Goal: Transaction & Acquisition: Purchase product/service

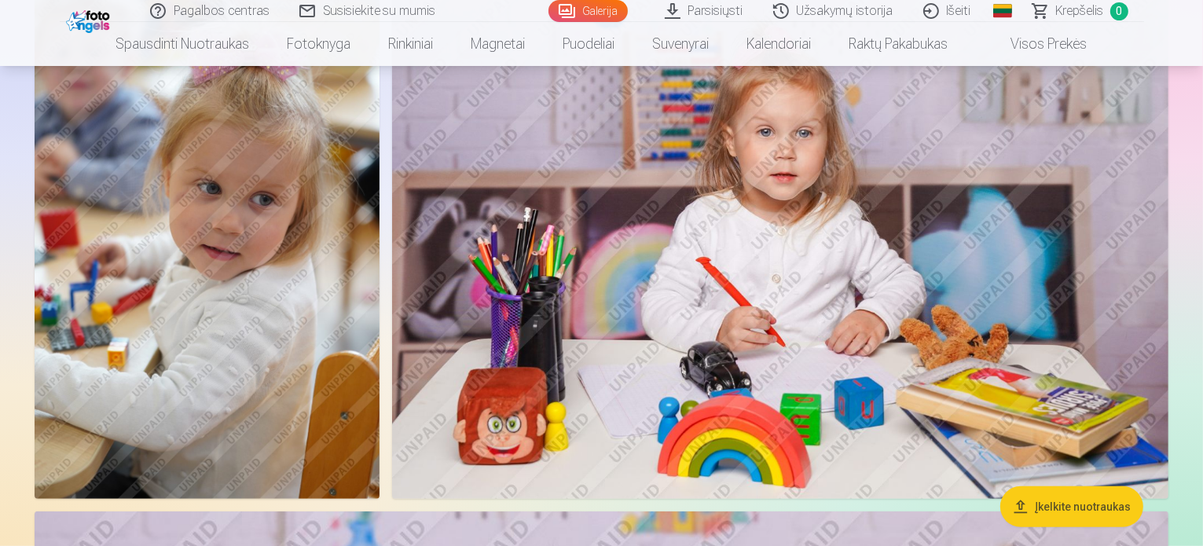
scroll to position [46, 0]
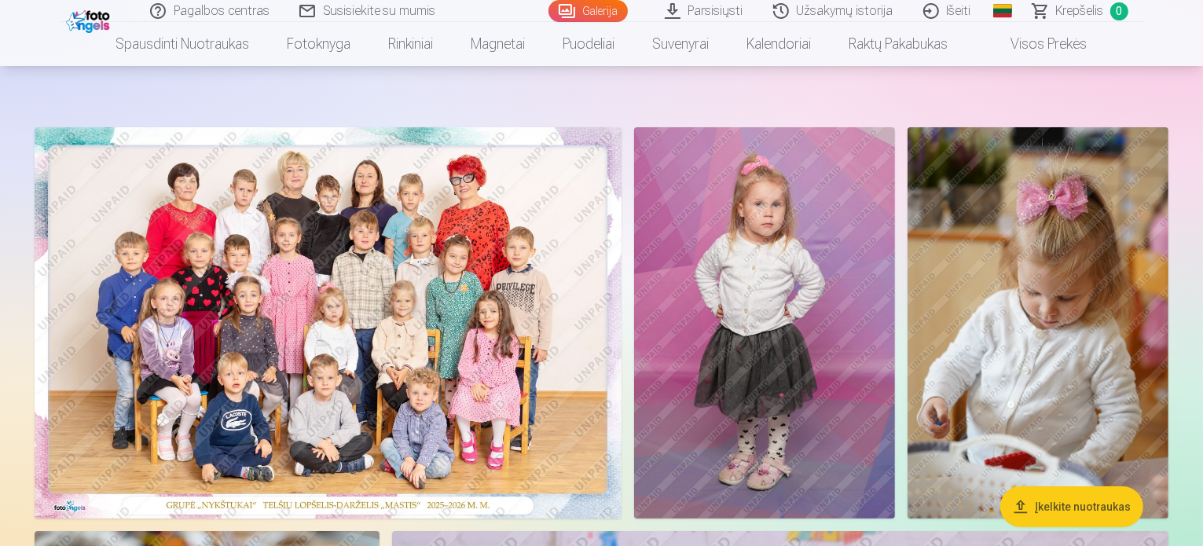
drag, startPoint x: 1154, startPoint y: 83, endPoint x: 1204, endPoint y: 108, distance: 56.2
click at [1202, 108] on html "Pagalbos centras Susisiekite su mumis Galerija Parsisiųsti Užsakymų istorija Iš…" at bounding box center [601, 227] width 1203 height 546
drag, startPoint x: 1185, startPoint y: 112, endPoint x: 1206, endPoint y: 153, distance: 46.0
click at [1202, 153] on html "Pagalbos centras Susisiekite su mumis Galerija Parsisiųsti Užsakymų istorija Iš…" at bounding box center [601, 227] width 1203 height 546
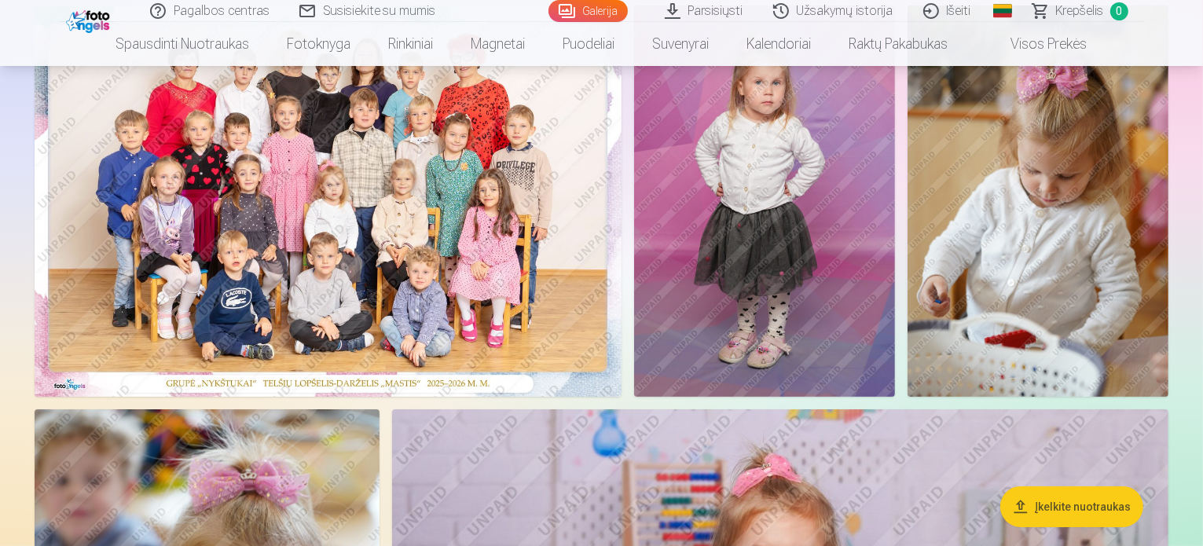
scroll to position [281, 0]
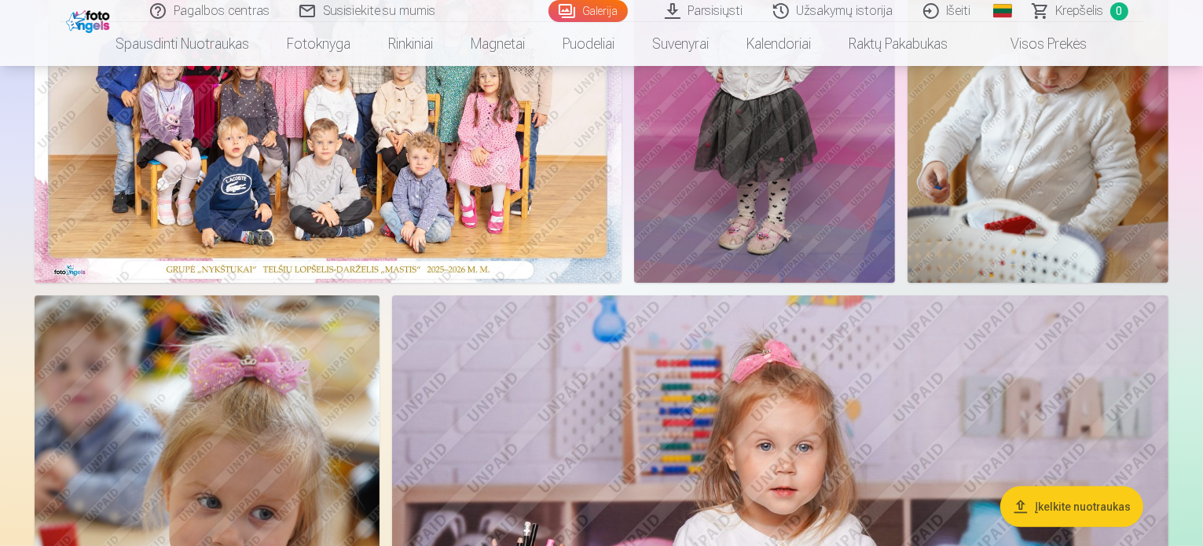
click at [895, 281] on img at bounding box center [764, 87] width 261 height 391
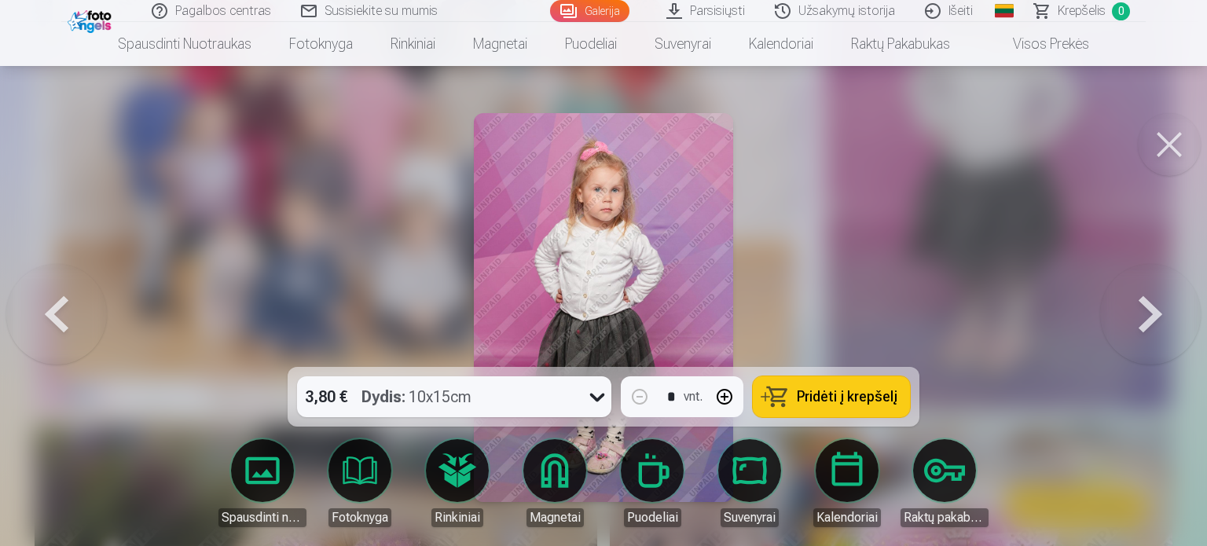
click at [1185, 140] on button at bounding box center [1169, 144] width 63 height 63
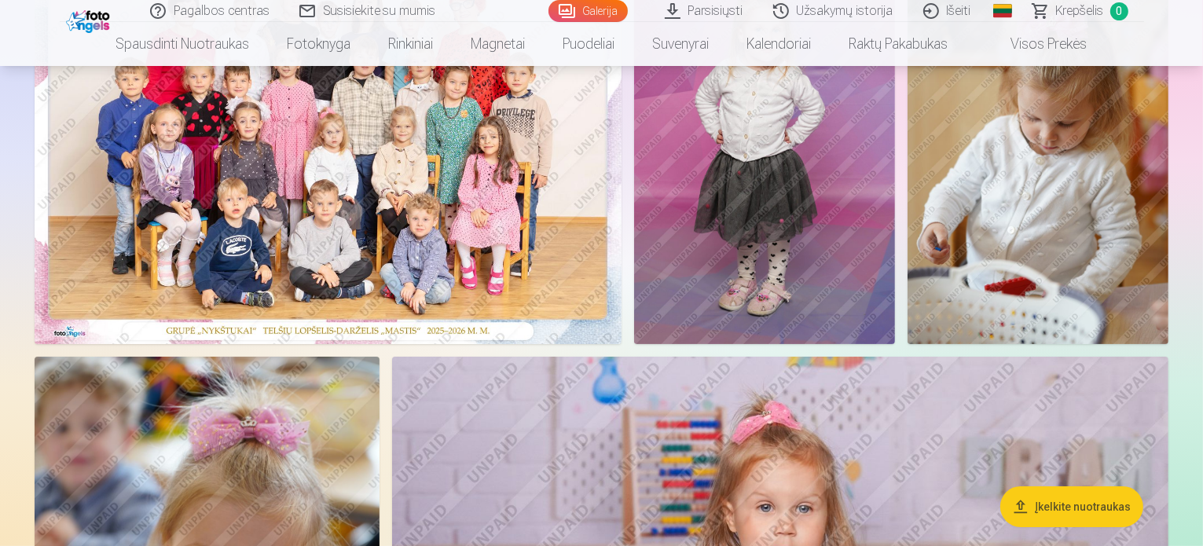
scroll to position [46, 0]
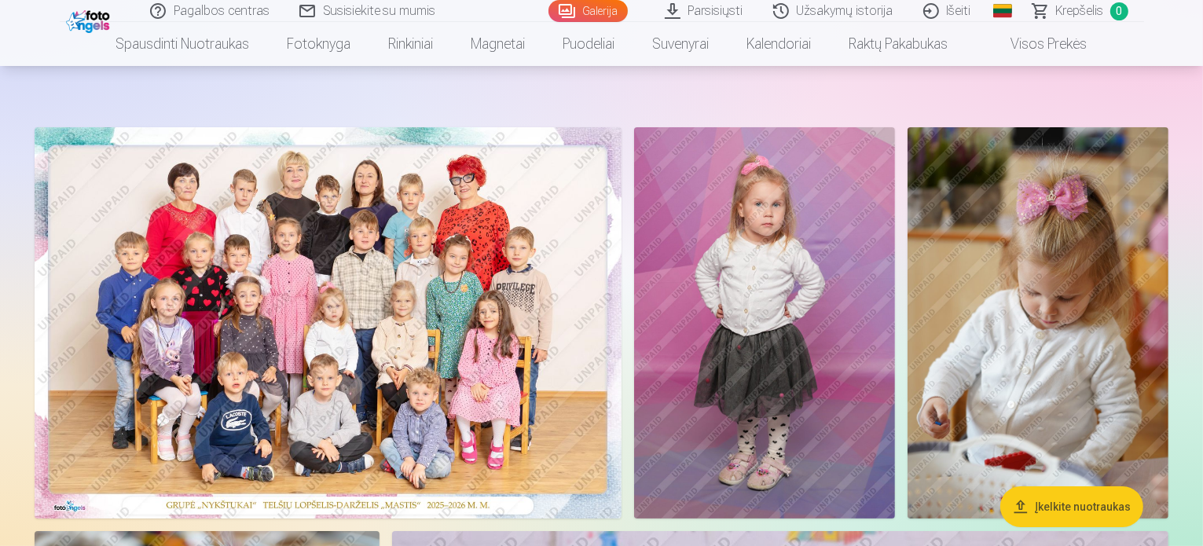
click at [895, 292] on img at bounding box center [764, 322] width 261 height 391
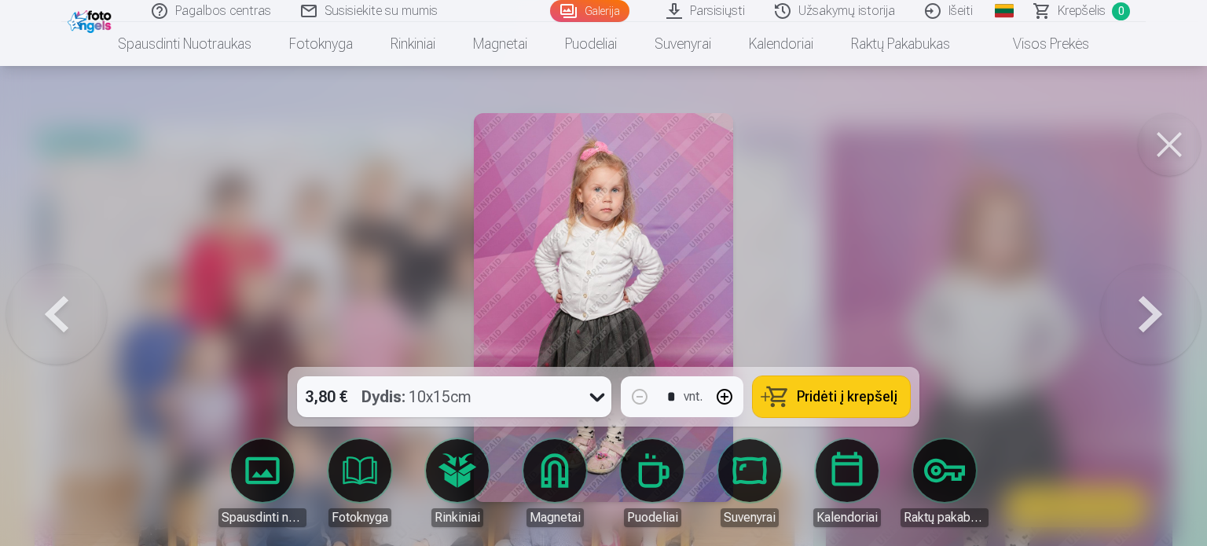
click at [798, 391] on button "Pridėti į krepšelį" at bounding box center [831, 396] width 157 height 41
click at [1160, 134] on button at bounding box center [1169, 144] width 63 height 63
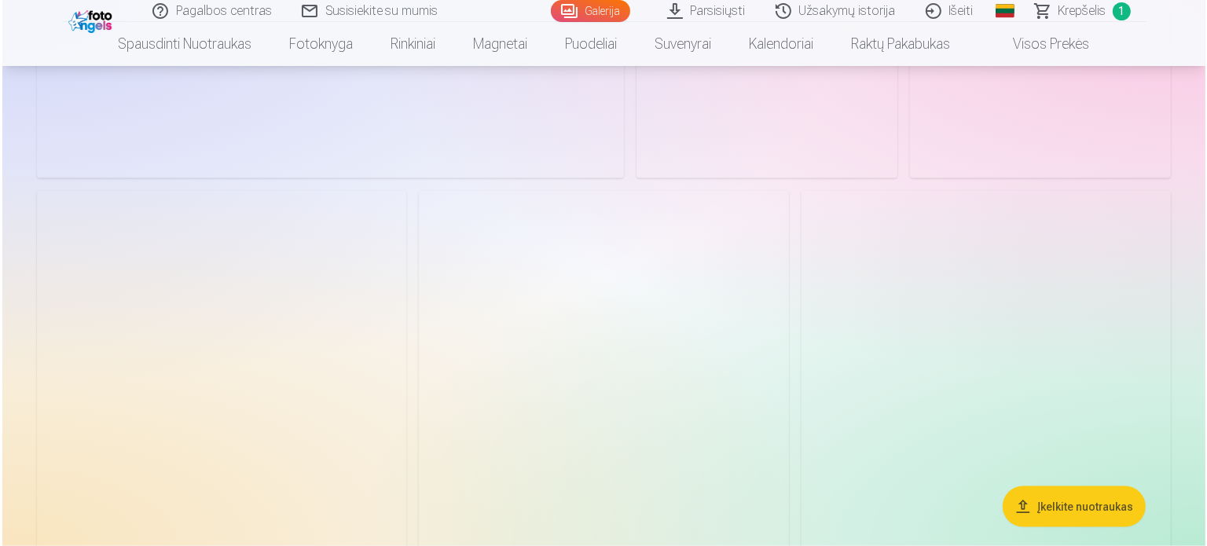
scroll to position [2403, 0]
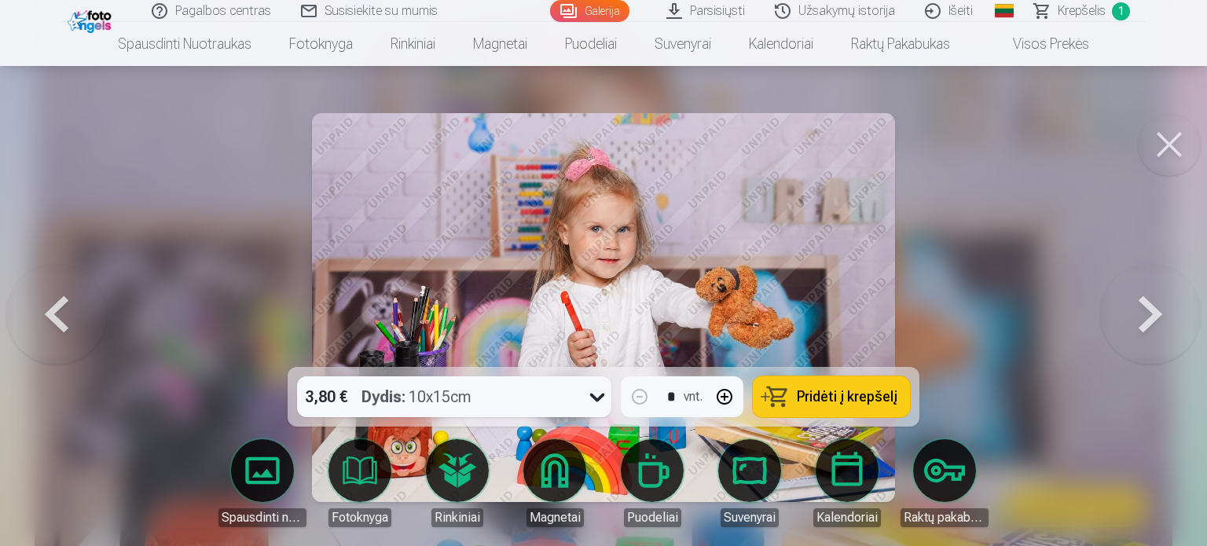
click at [1172, 127] on button at bounding box center [1169, 144] width 63 height 63
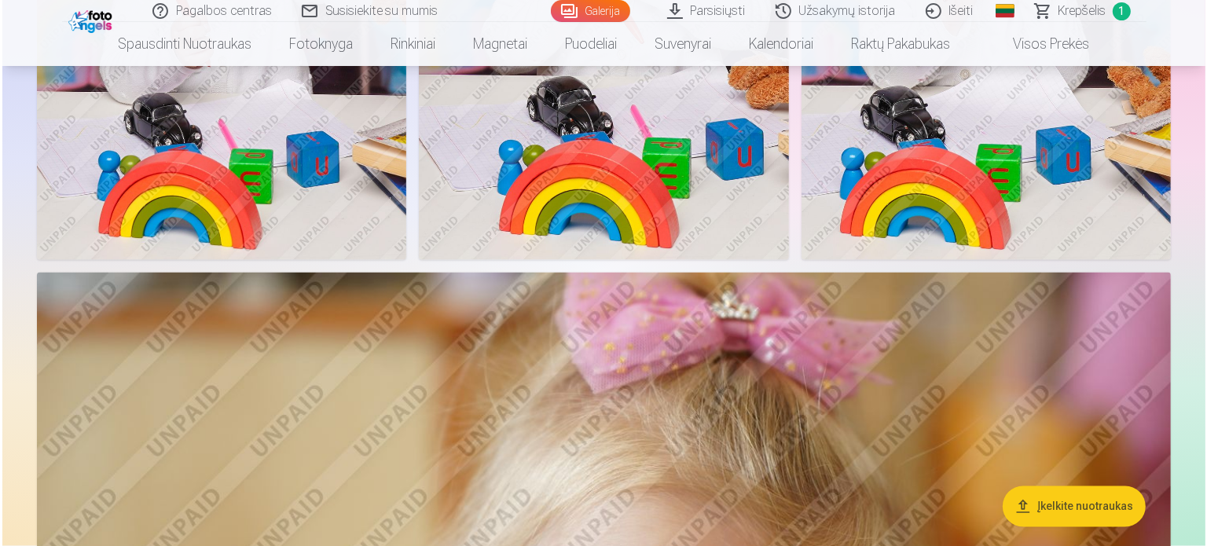
scroll to position [2553, 0]
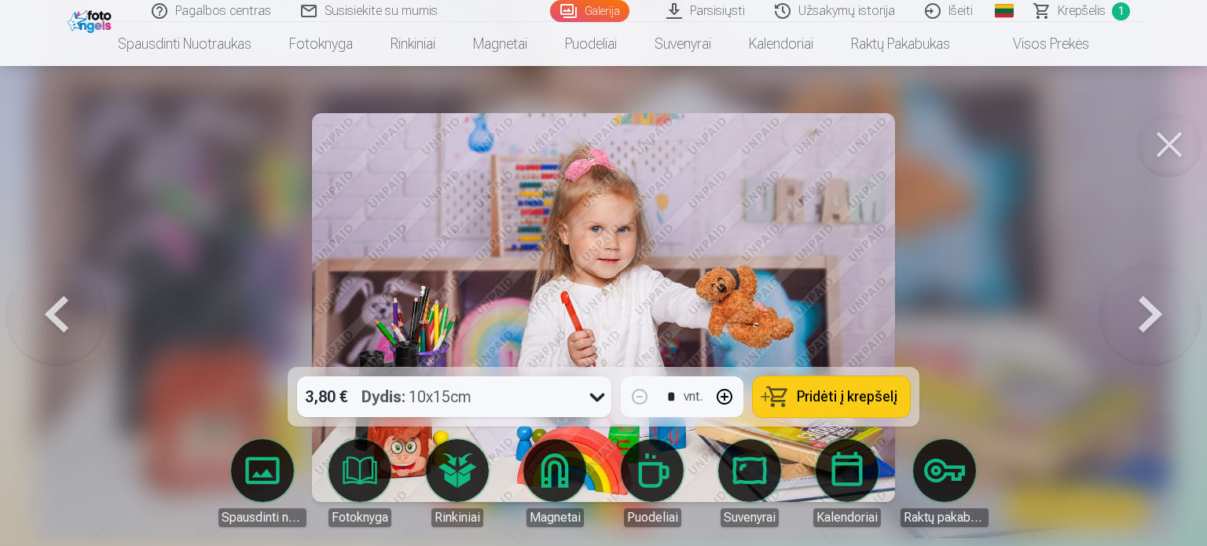
click at [833, 392] on span "Pridėti į krepšelį" at bounding box center [847, 397] width 101 height 14
click at [1171, 152] on button at bounding box center [1169, 144] width 63 height 63
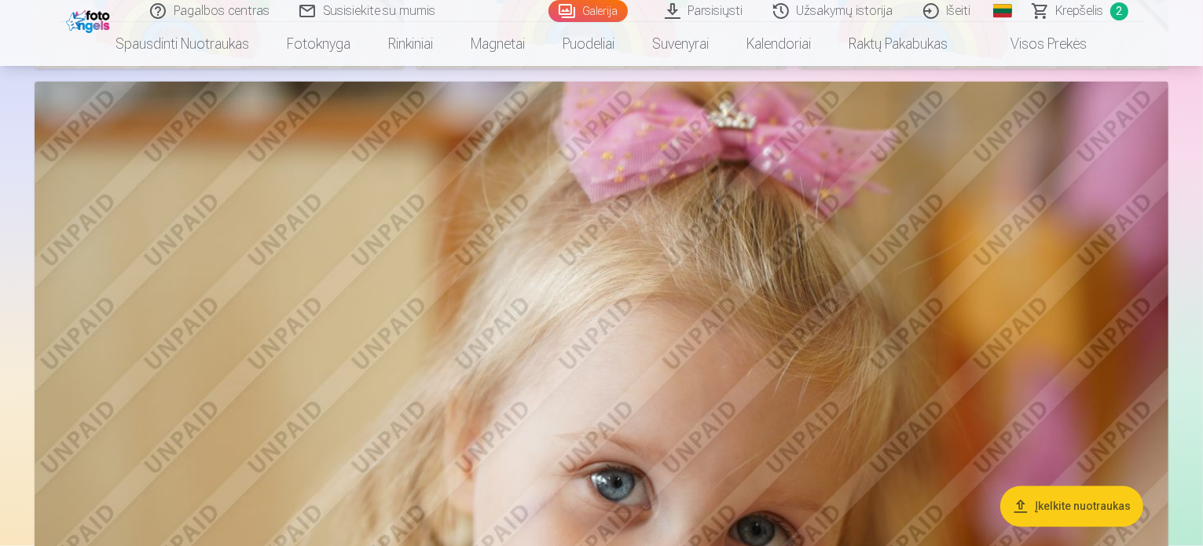
scroll to position [2939, 0]
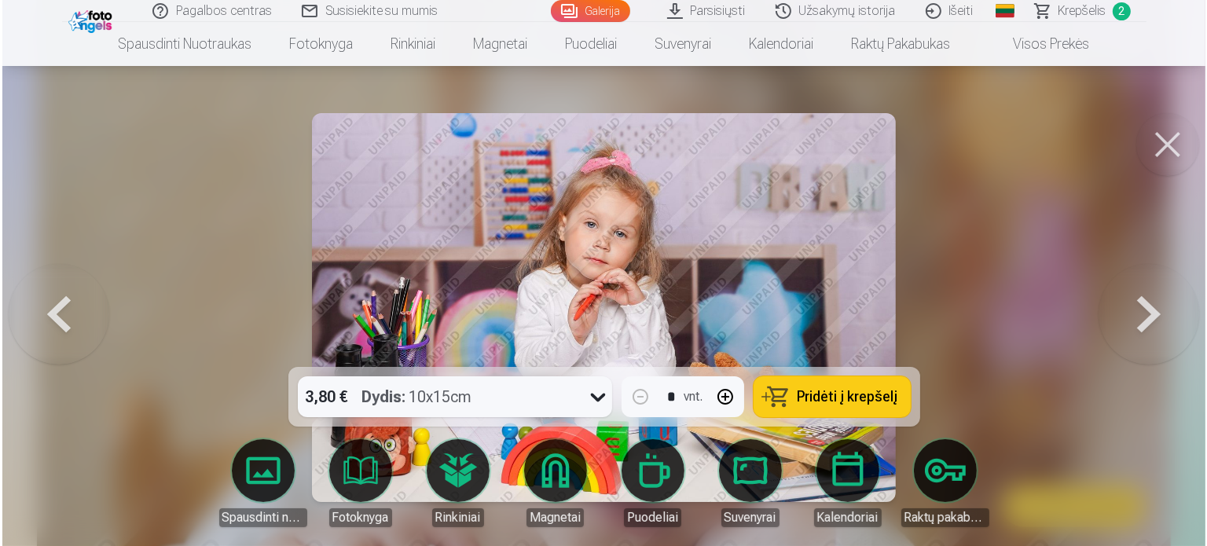
scroll to position [2946, 0]
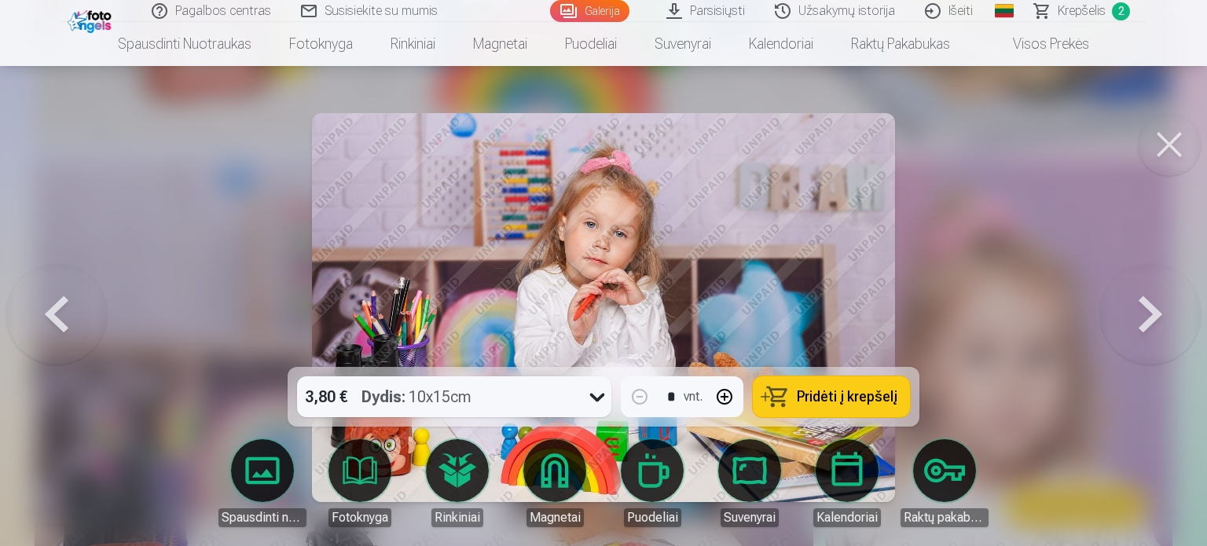
drag, startPoint x: 858, startPoint y: 391, endPoint x: 841, endPoint y: 389, distance: 17.5
click at [856, 391] on span "Pridėti į krepšelį" at bounding box center [847, 397] width 101 height 14
click at [1175, 138] on button at bounding box center [1169, 144] width 63 height 63
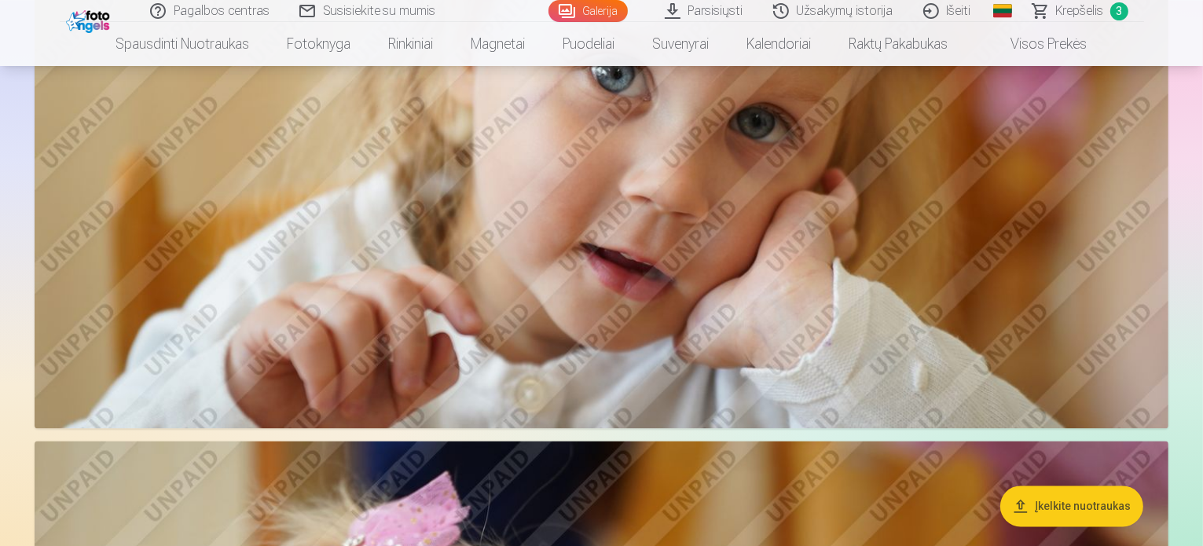
scroll to position [3568, 0]
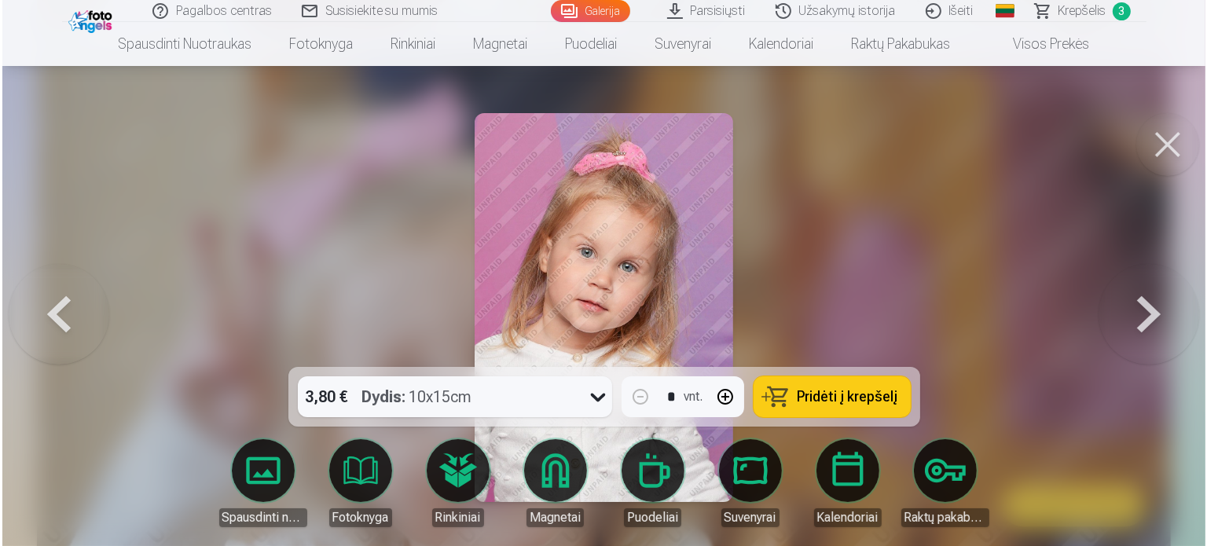
scroll to position [3577, 0]
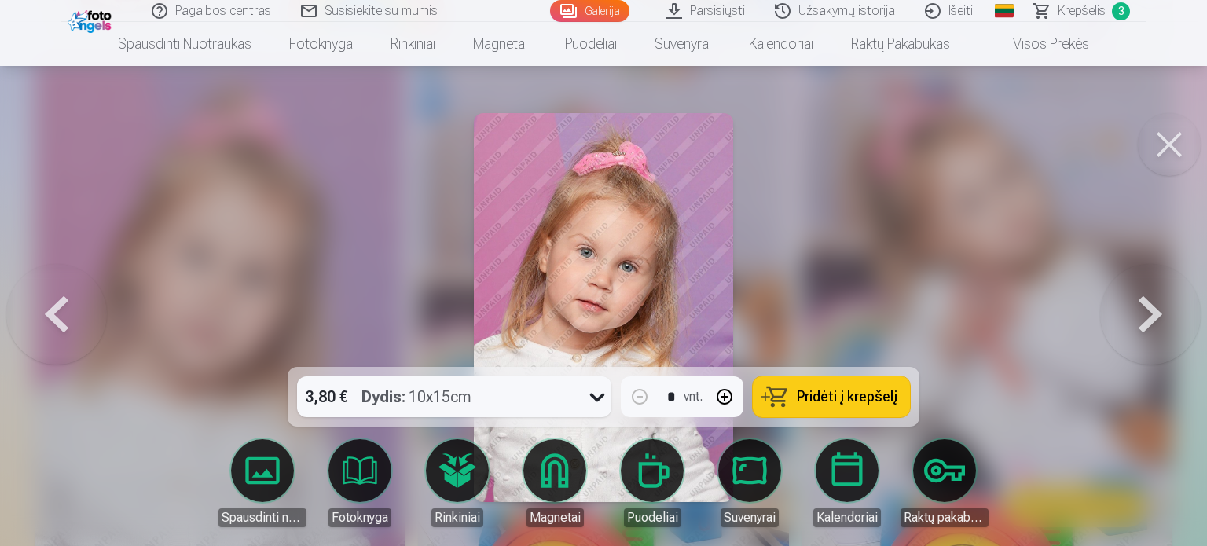
click at [824, 404] on span "Pridėti į krepšelį" at bounding box center [847, 397] width 101 height 14
click at [1179, 150] on button at bounding box center [1169, 144] width 63 height 63
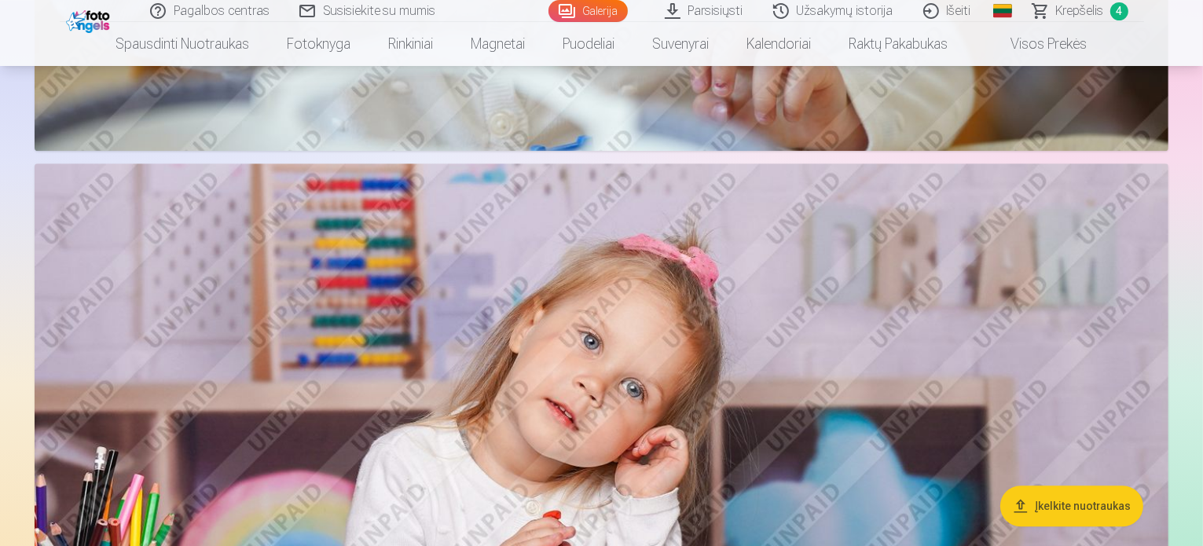
scroll to position [4040, 0]
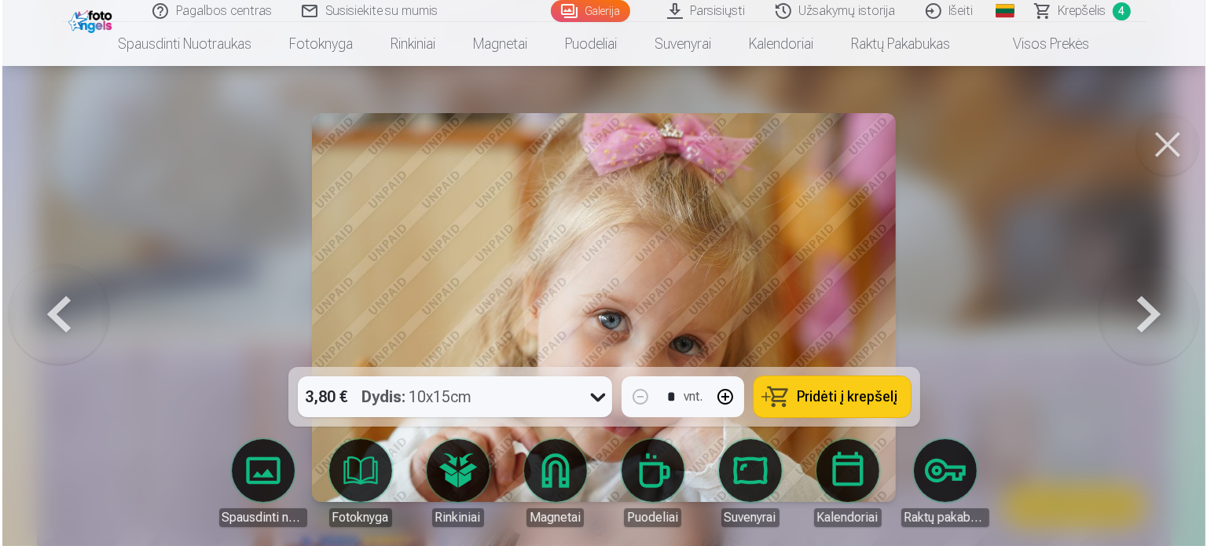
scroll to position [4051, 0]
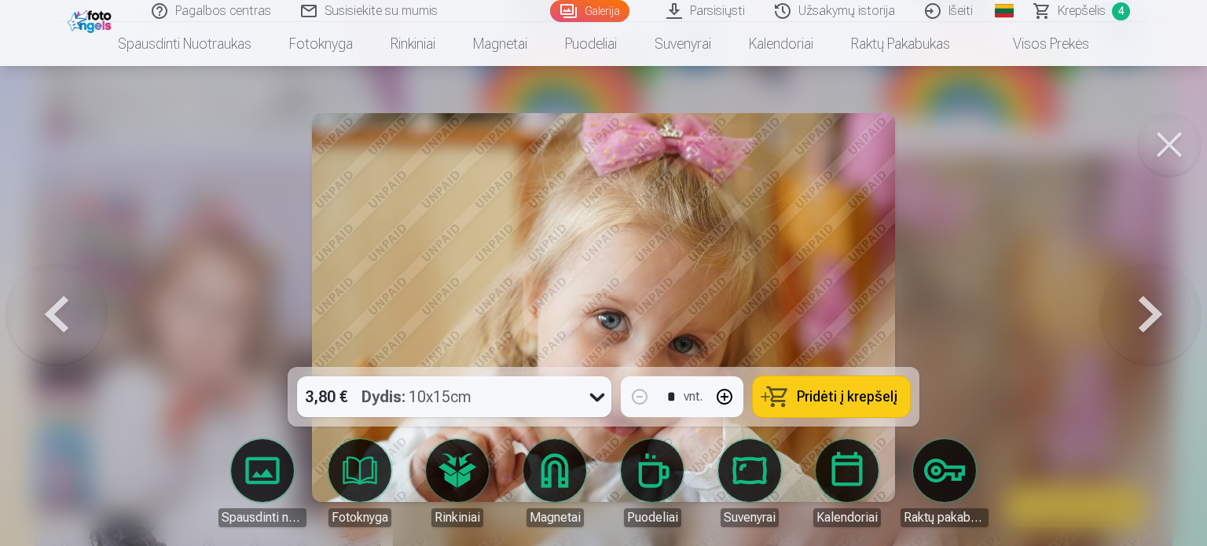
click at [807, 394] on span "Pridėti į krepšelį" at bounding box center [847, 397] width 101 height 14
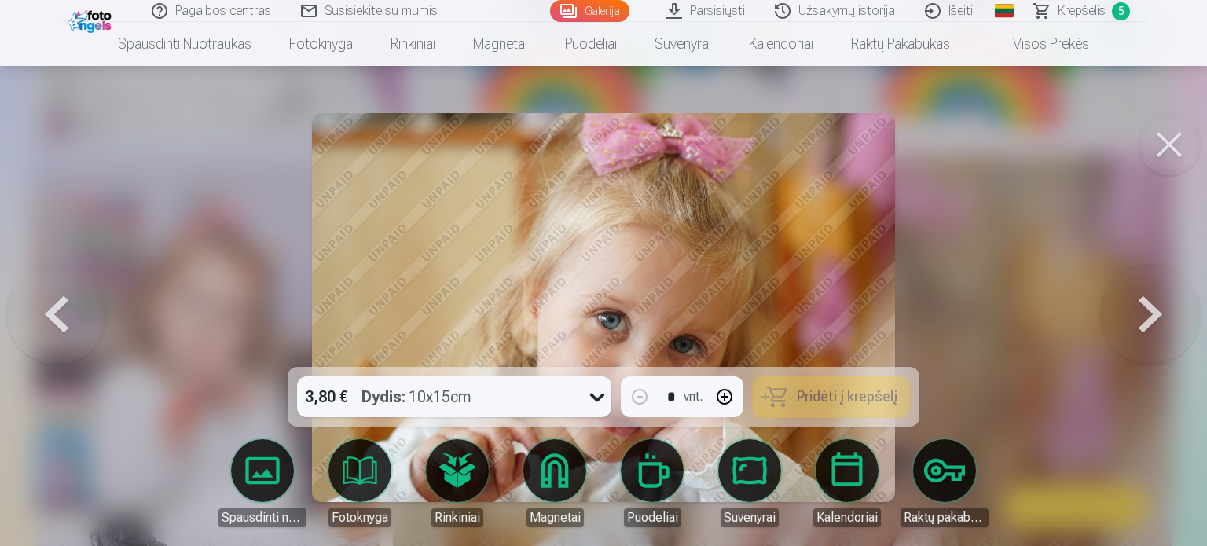
click at [1169, 141] on button at bounding box center [1169, 144] width 63 height 63
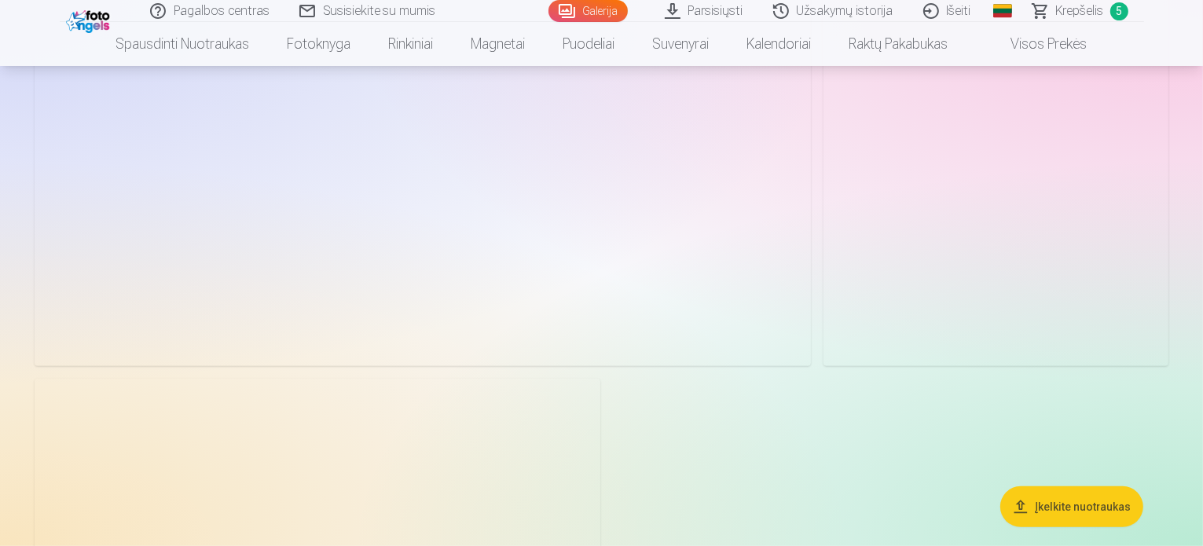
scroll to position [6004, 0]
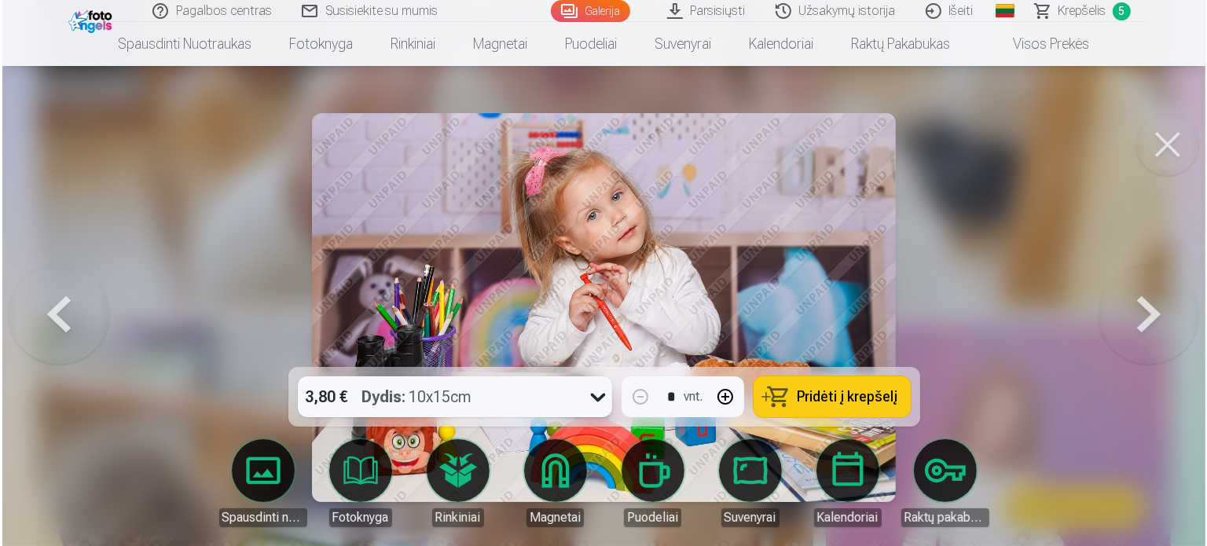
scroll to position [6022, 0]
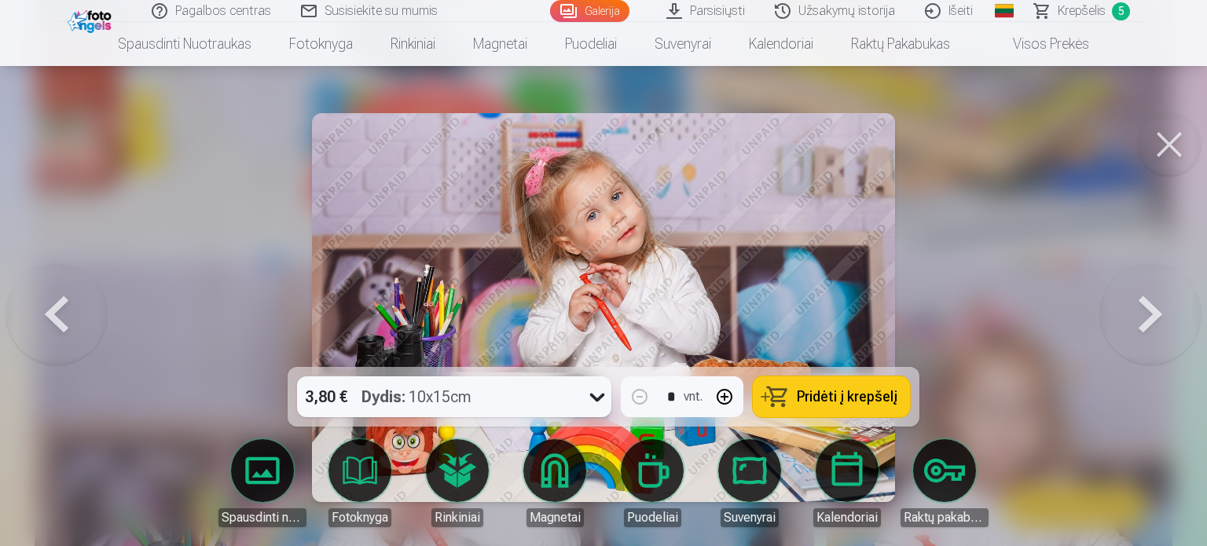
click at [815, 392] on span "Pridėti į krepšelį" at bounding box center [847, 397] width 101 height 14
click at [1169, 138] on button at bounding box center [1169, 144] width 63 height 63
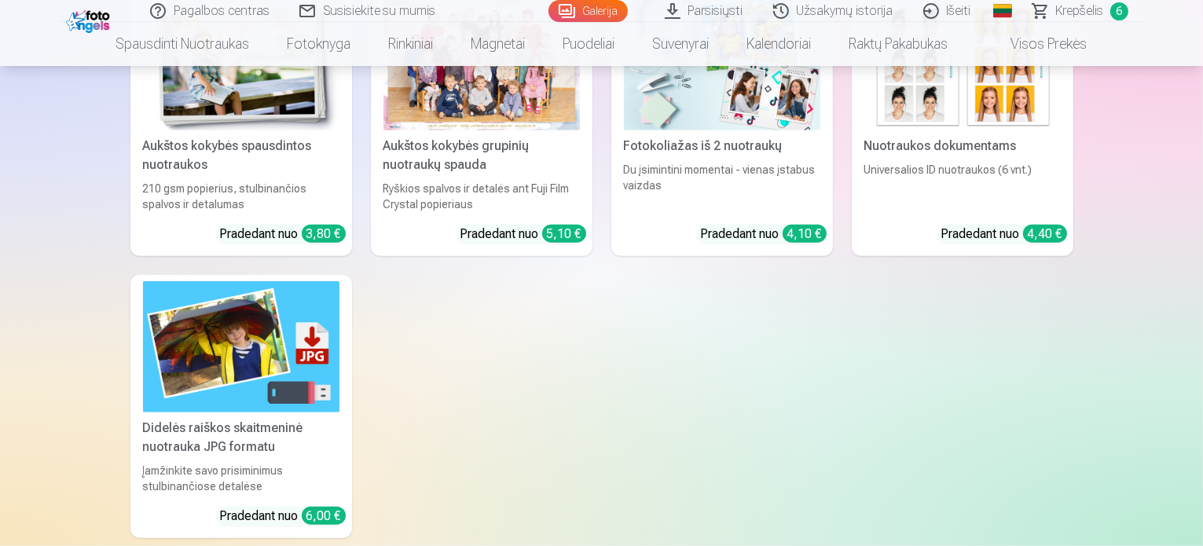
scroll to position [7183, 0]
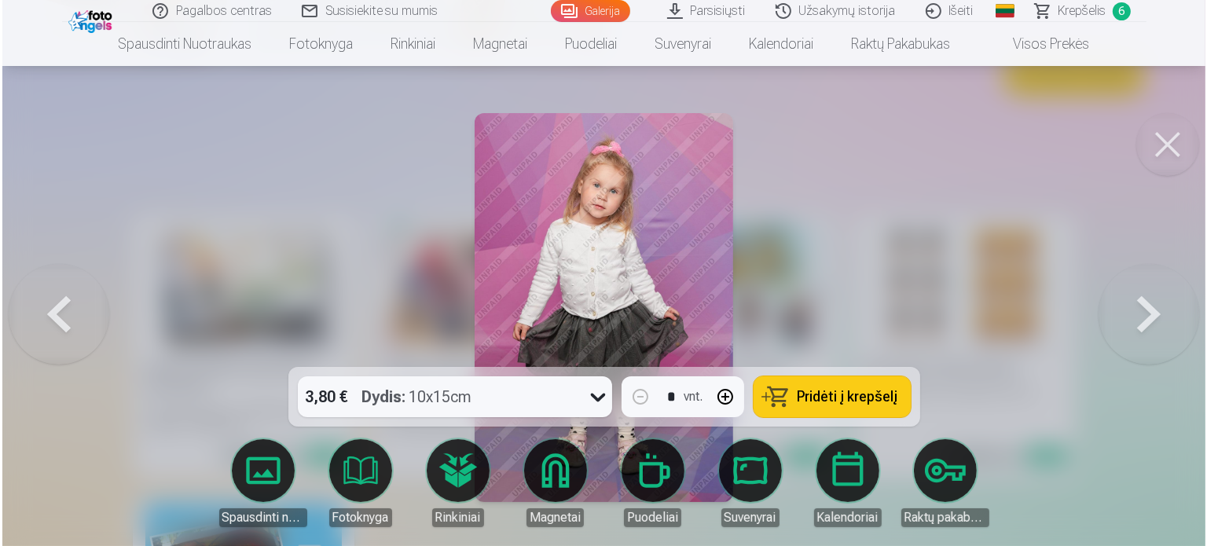
scroll to position [7205, 0]
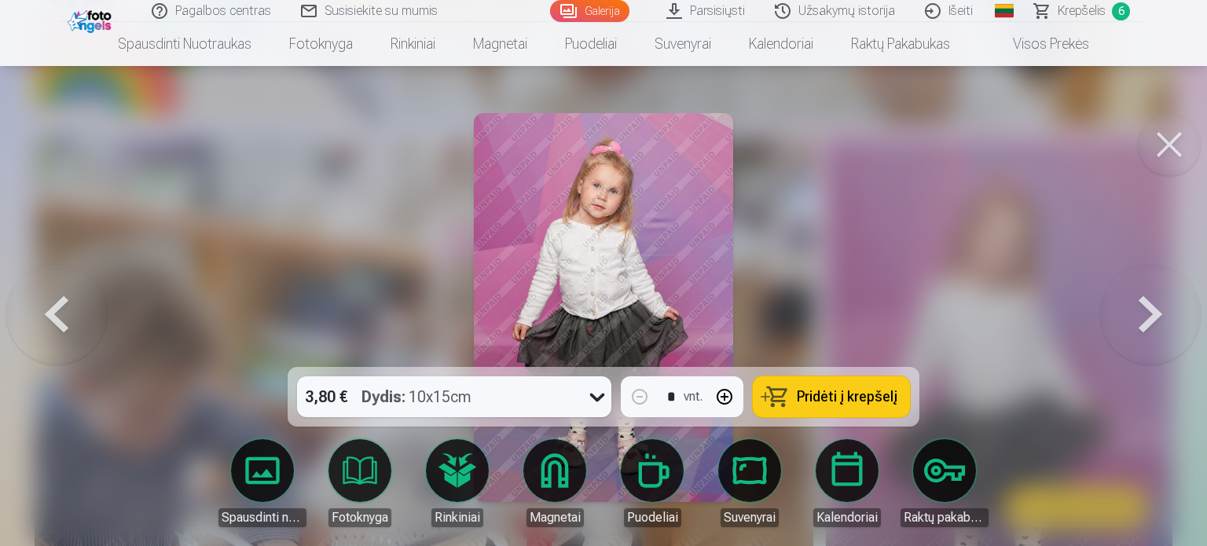
click at [842, 406] on button "Pridėti į krepšelį" at bounding box center [831, 396] width 157 height 41
click at [1166, 145] on button at bounding box center [1169, 144] width 63 height 63
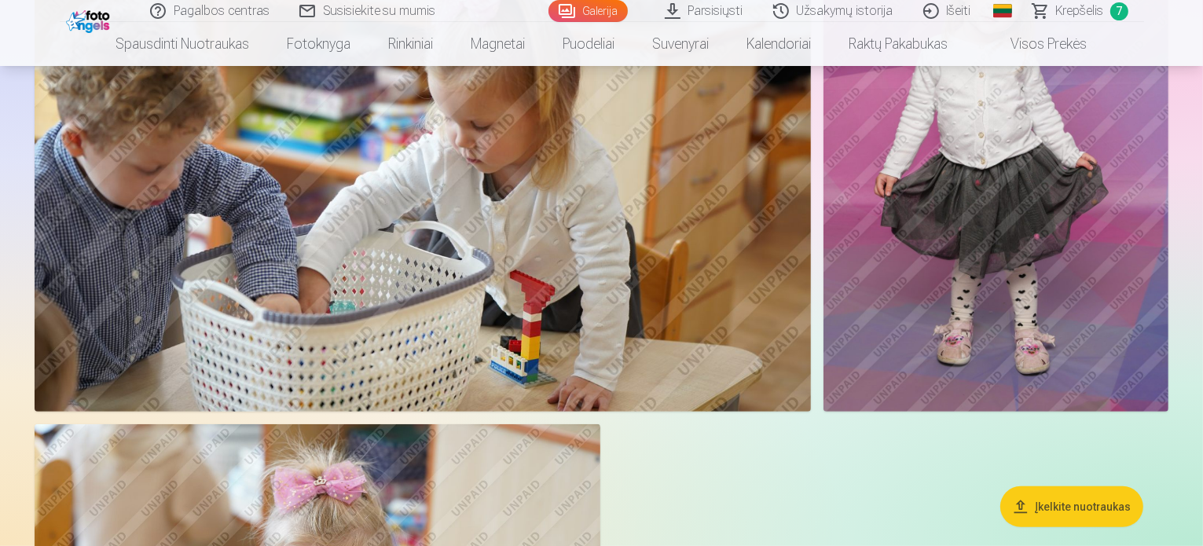
scroll to position [6319, 0]
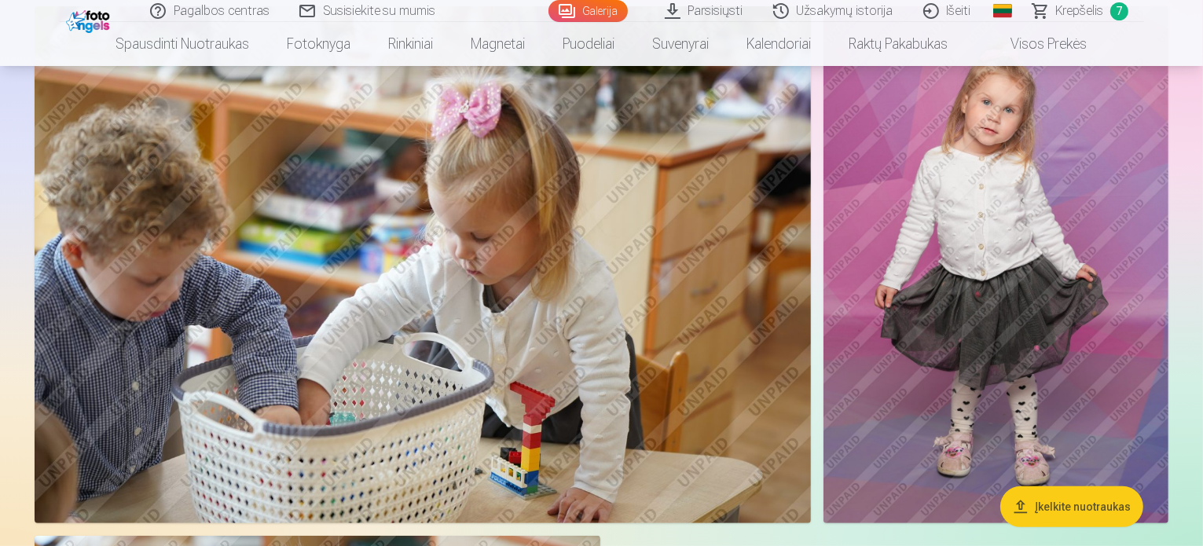
click at [1064, 13] on span "Krepšelis" at bounding box center [1080, 11] width 48 height 19
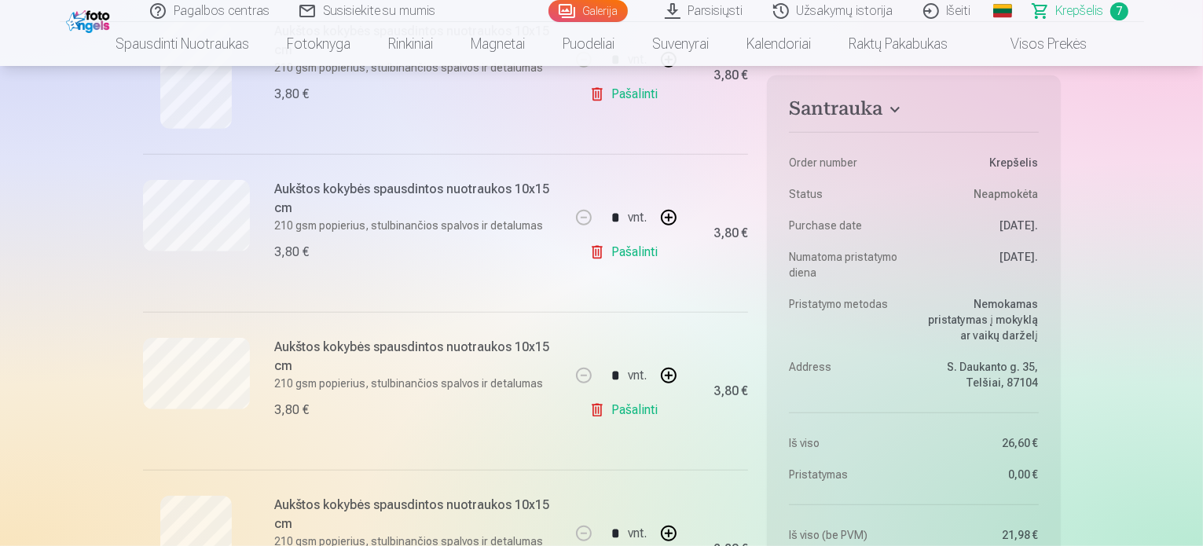
scroll to position [393, 0]
click at [610, 411] on link "Pašalinti" at bounding box center [626, 407] width 75 height 31
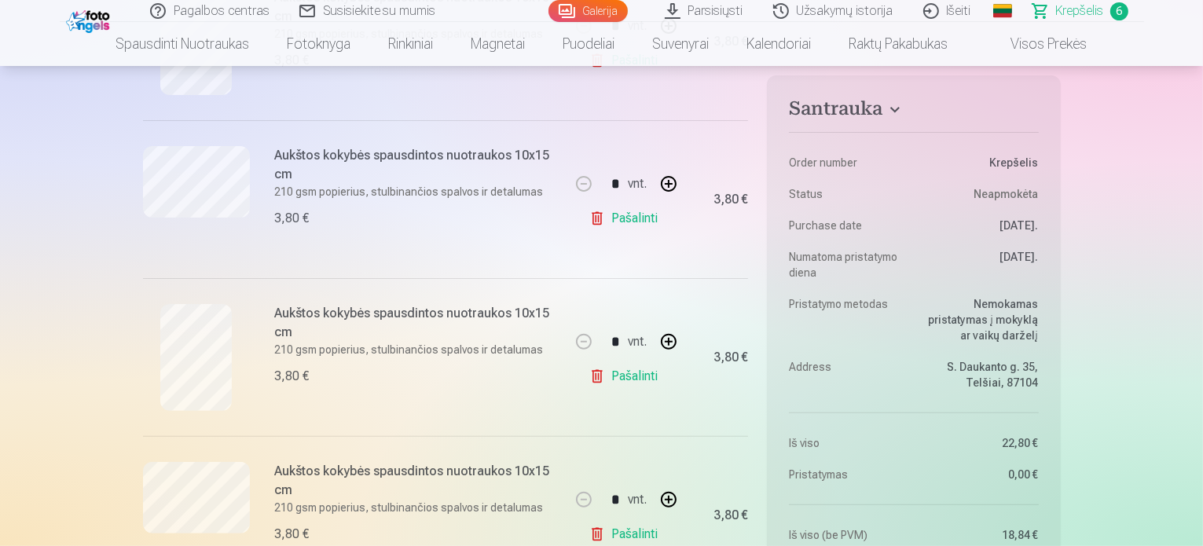
scroll to position [314, 0]
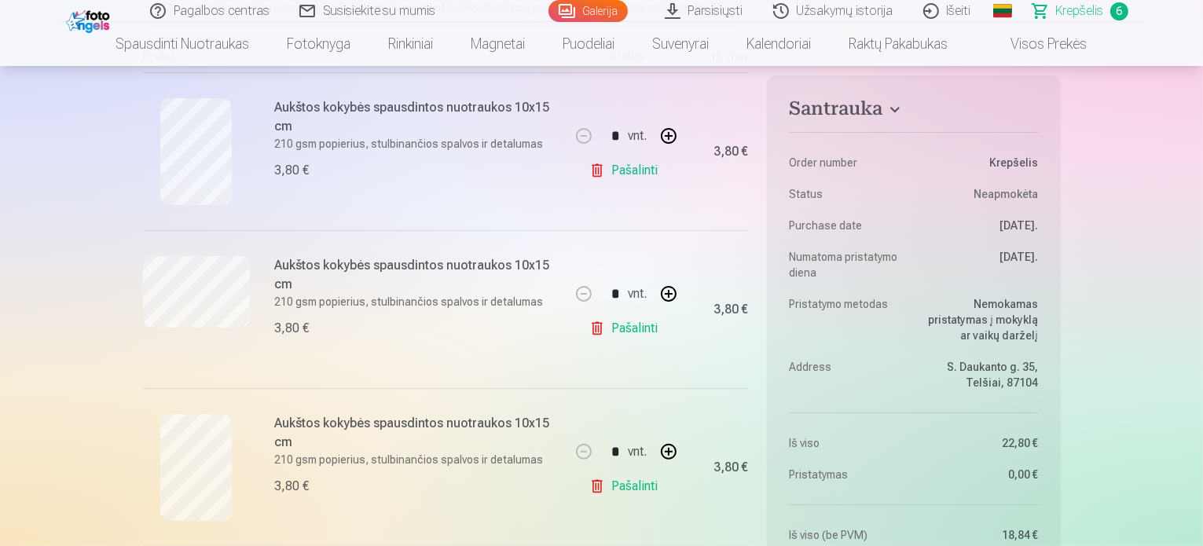
click at [616, 178] on link "Pašalinti" at bounding box center [626, 170] width 75 height 31
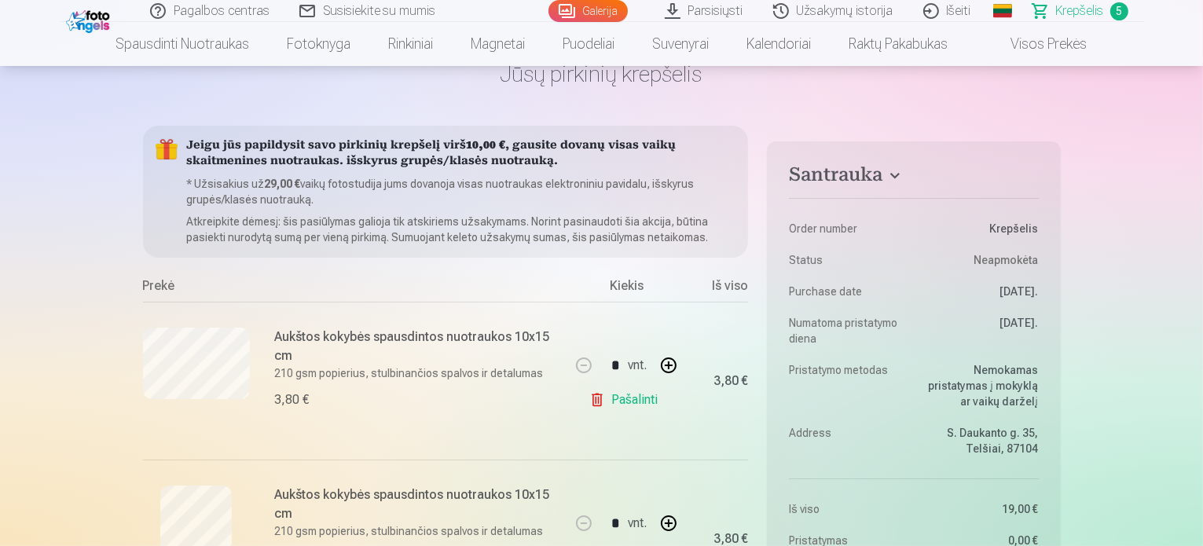
scroll to position [79, 0]
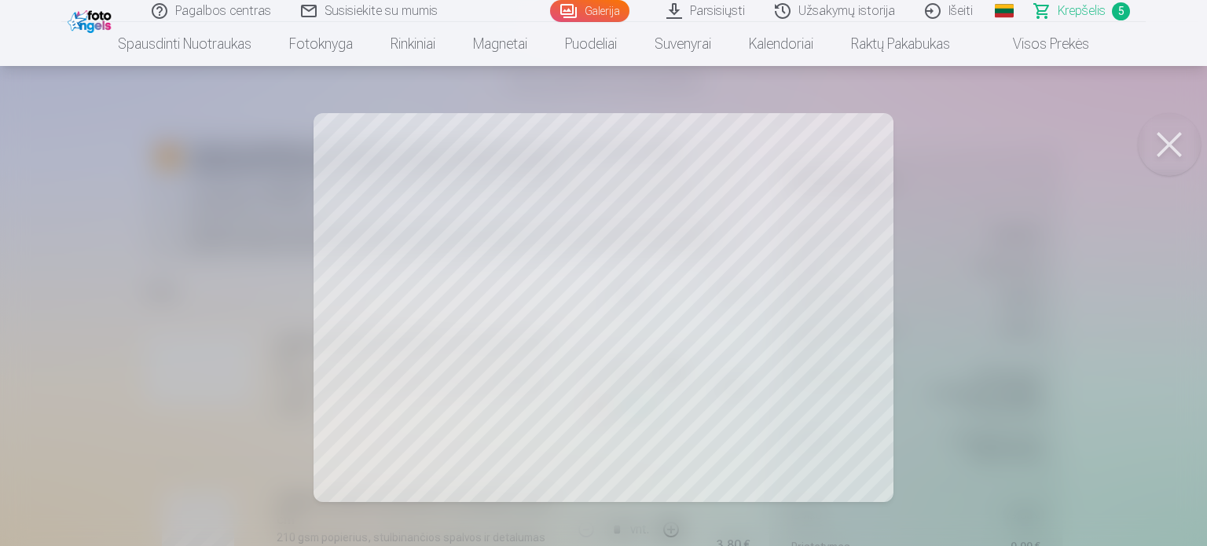
click at [1169, 144] on button at bounding box center [1169, 144] width 63 height 63
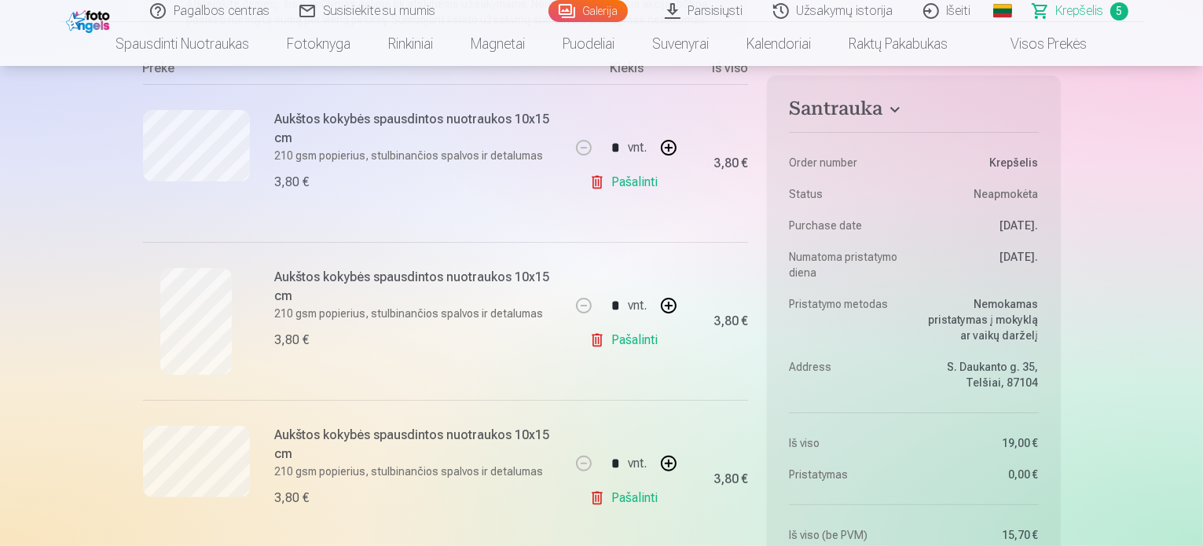
scroll to position [314, 0]
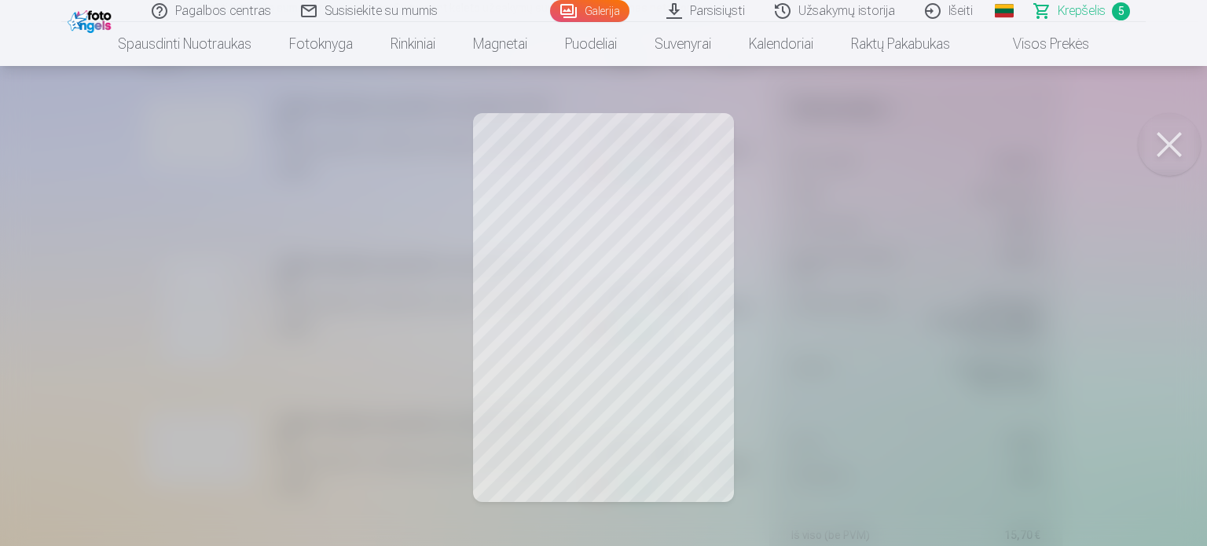
click at [1169, 132] on button at bounding box center [1169, 144] width 63 height 63
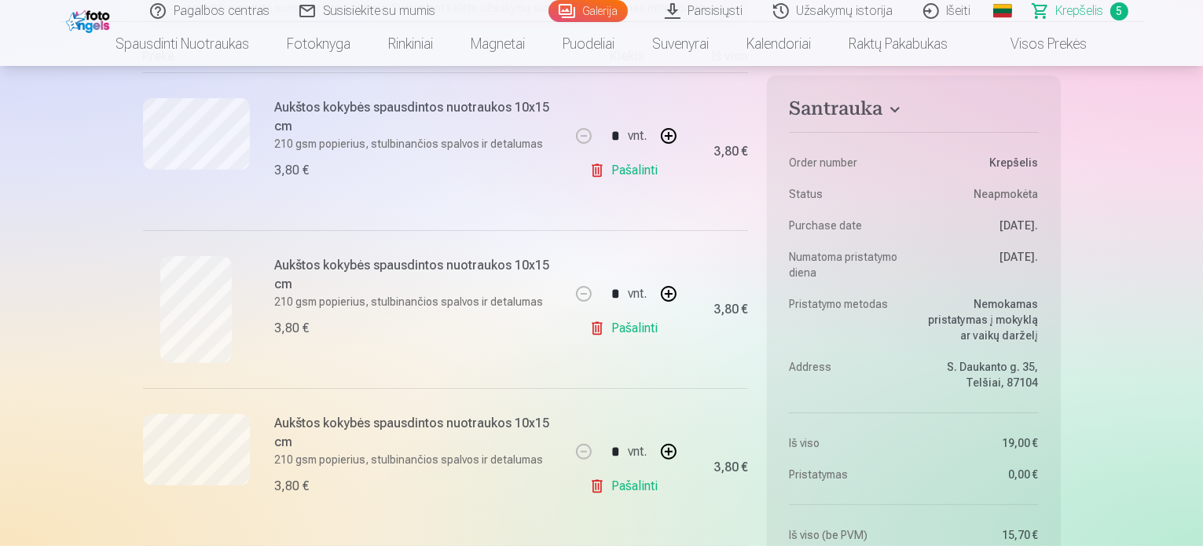
scroll to position [550, 0]
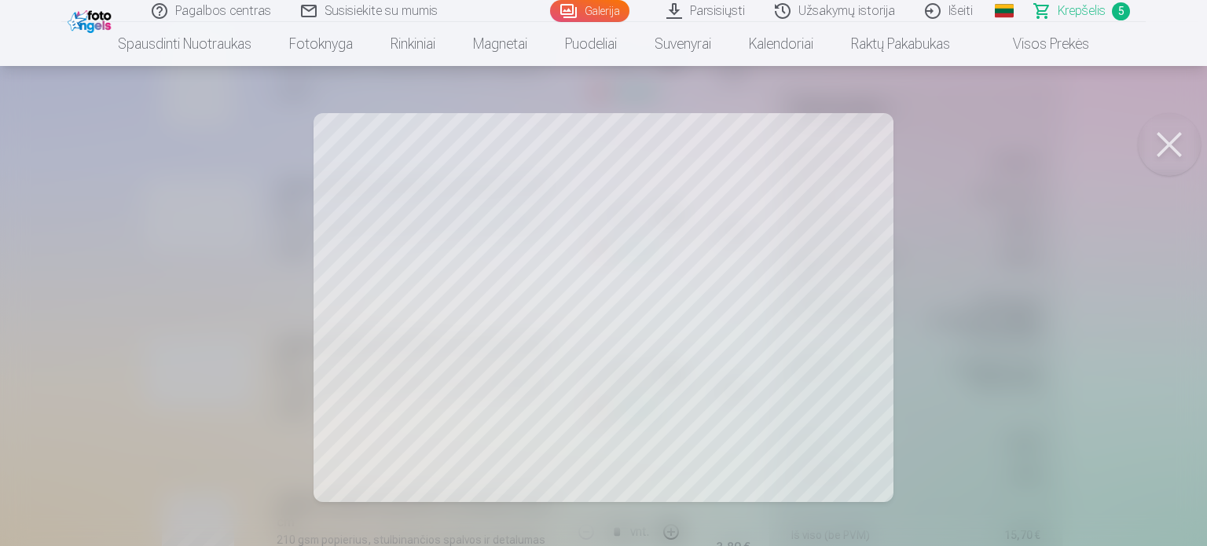
click at [1169, 140] on button at bounding box center [1169, 144] width 63 height 63
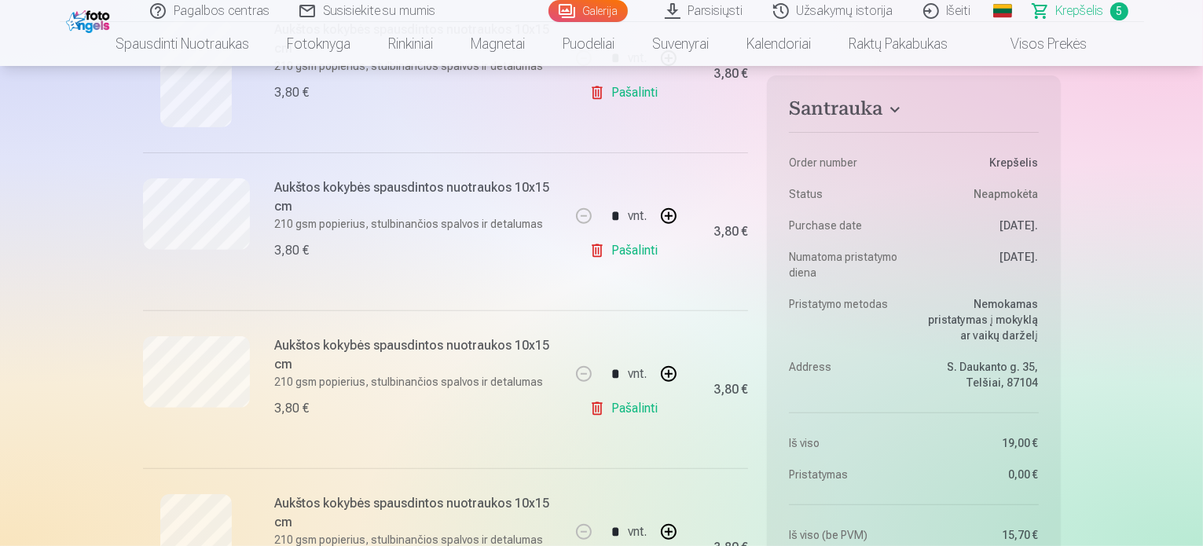
scroll to position [707, 0]
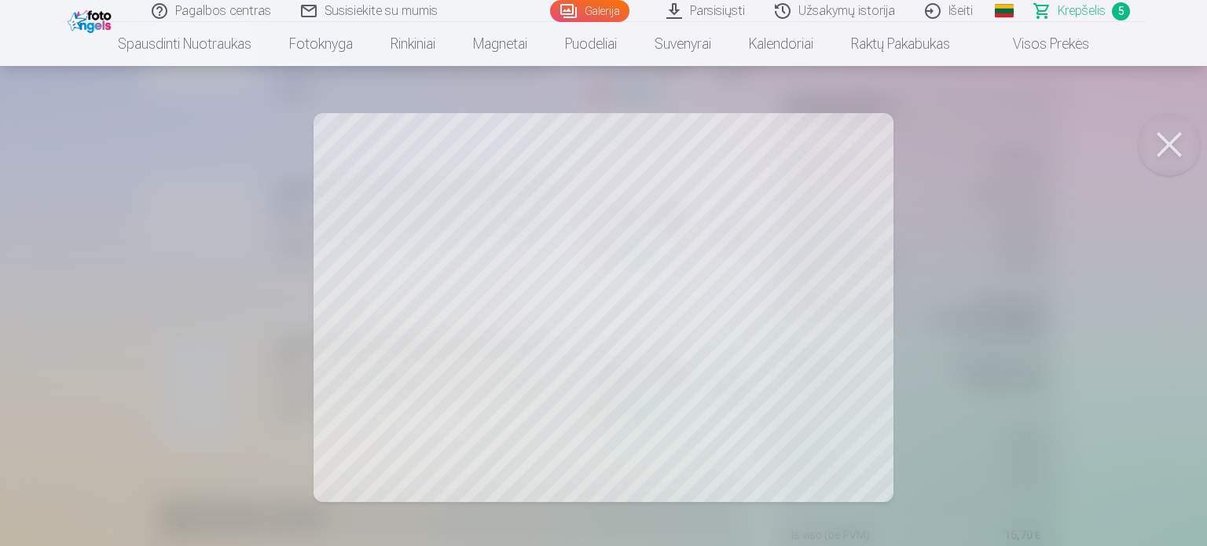
click at [1183, 139] on button at bounding box center [1169, 144] width 63 height 63
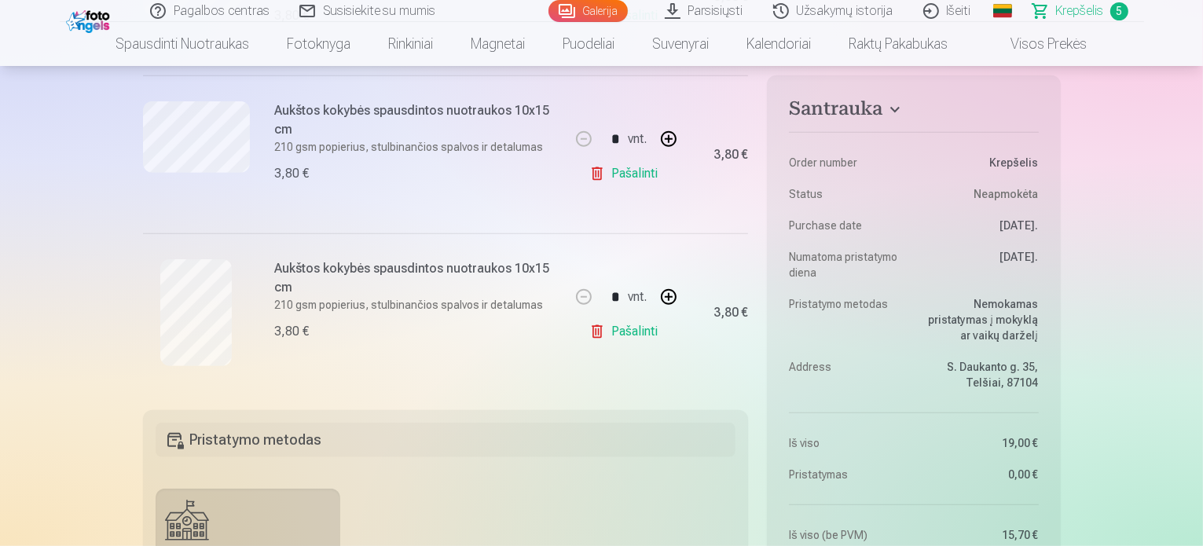
scroll to position [786, 0]
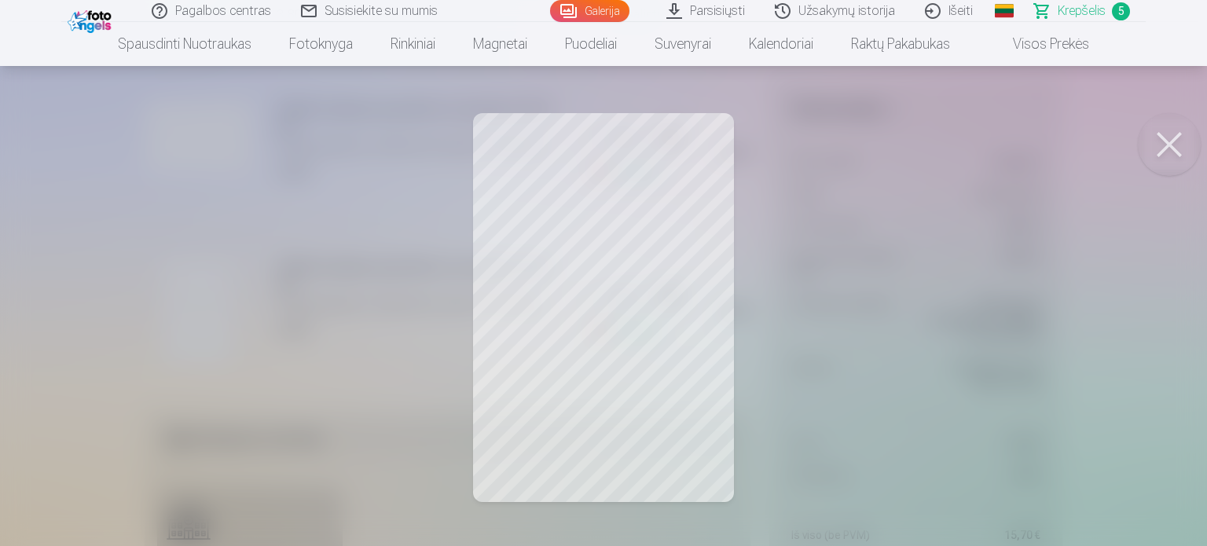
click at [1191, 138] on button at bounding box center [1169, 144] width 63 height 63
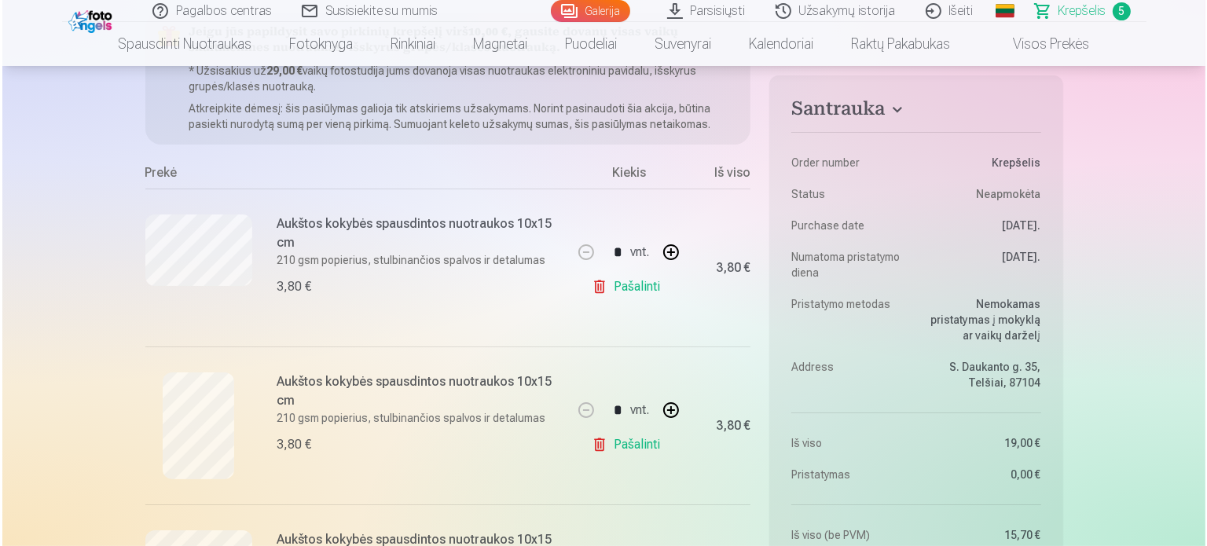
scroll to position [157, 0]
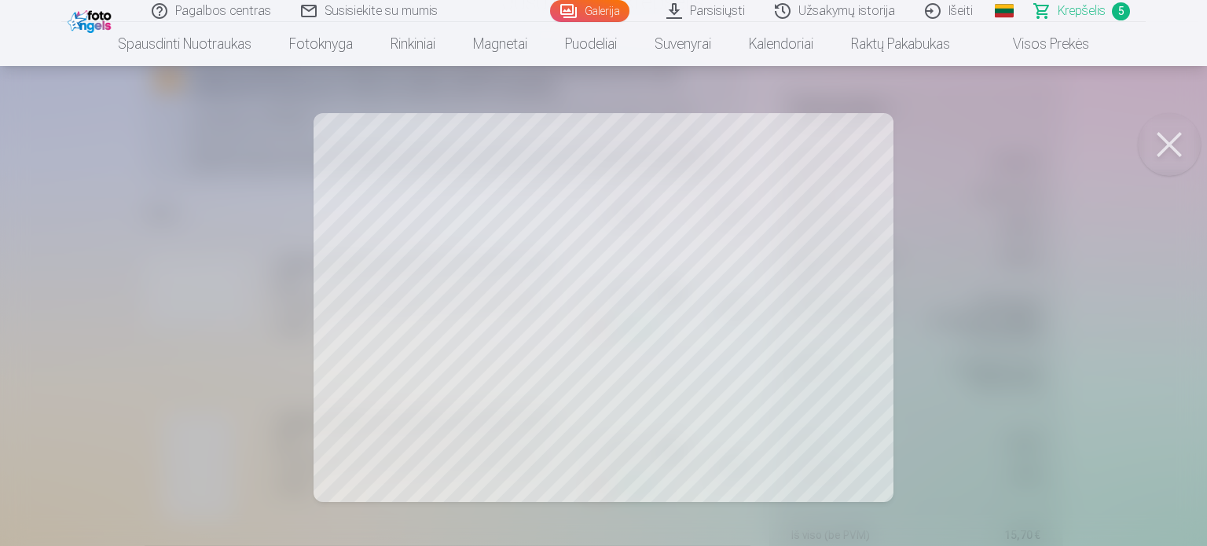
click at [702, 13] on link "Parsisiųsti" at bounding box center [706, 11] width 108 height 22
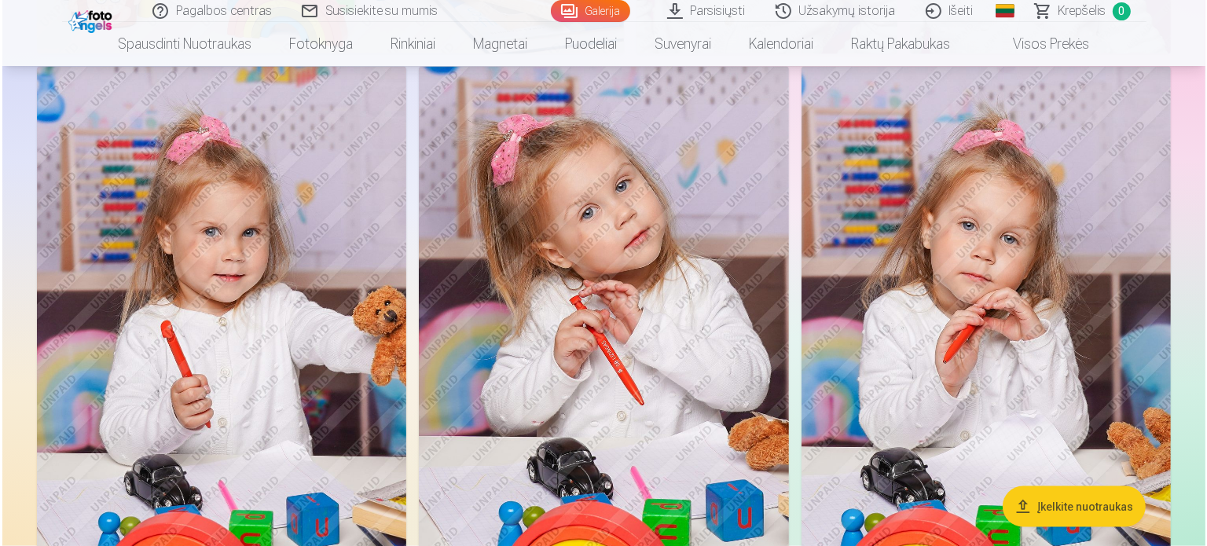
scroll to position [2436, 0]
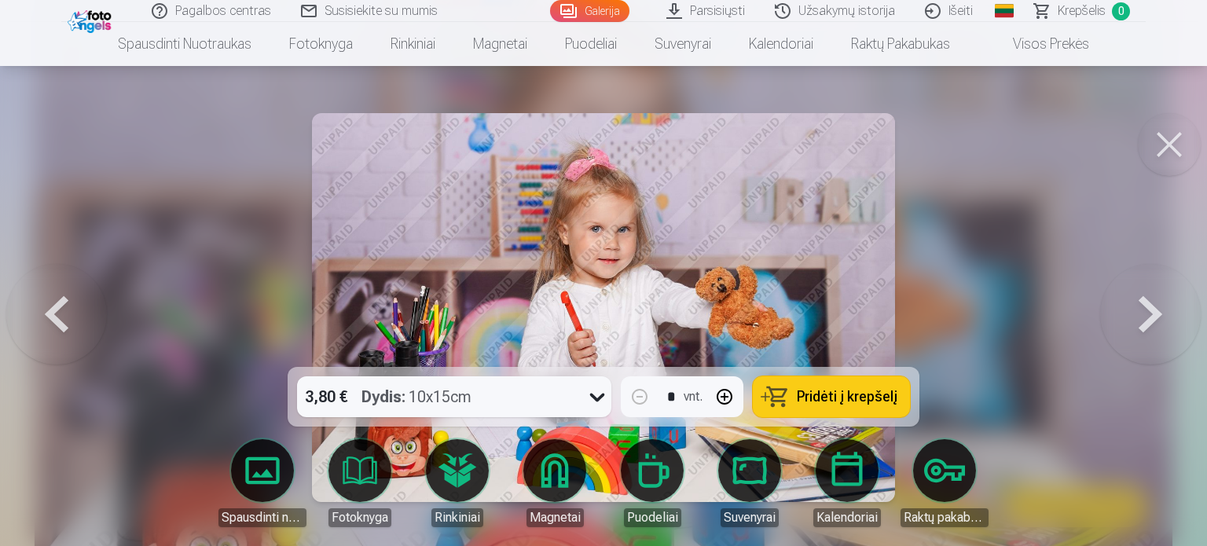
click at [831, 399] on span "Pridėti į krepšelį" at bounding box center [847, 397] width 101 height 14
click at [1173, 139] on button at bounding box center [1169, 144] width 63 height 63
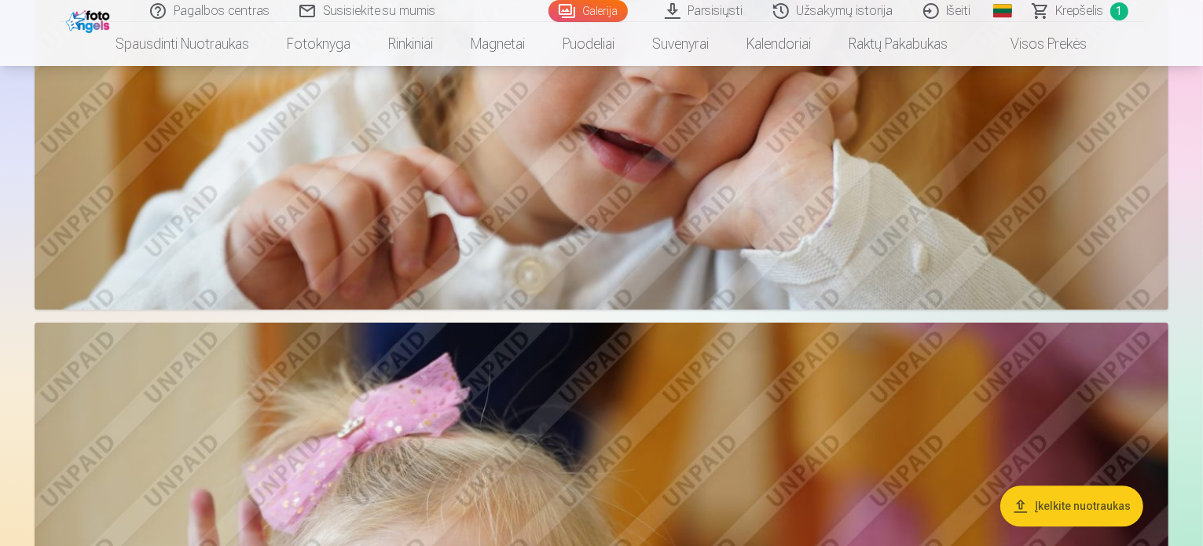
scroll to position [3530, 0]
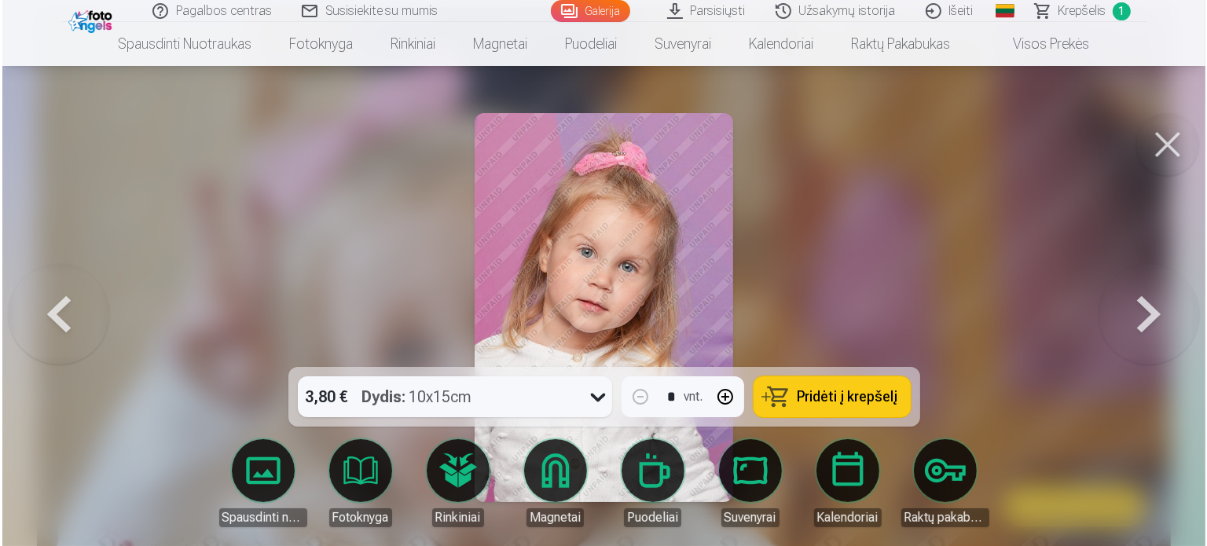
scroll to position [3618, 0]
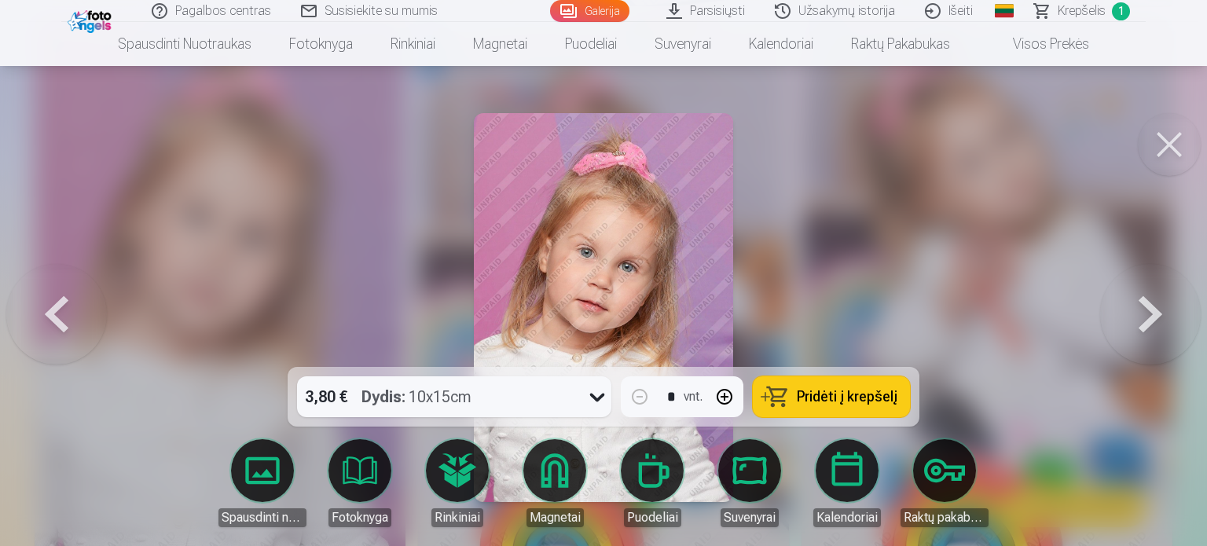
click at [882, 394] on span "Pridėti į krepšelį" at bounding box center [847, 397] width 101 height 14
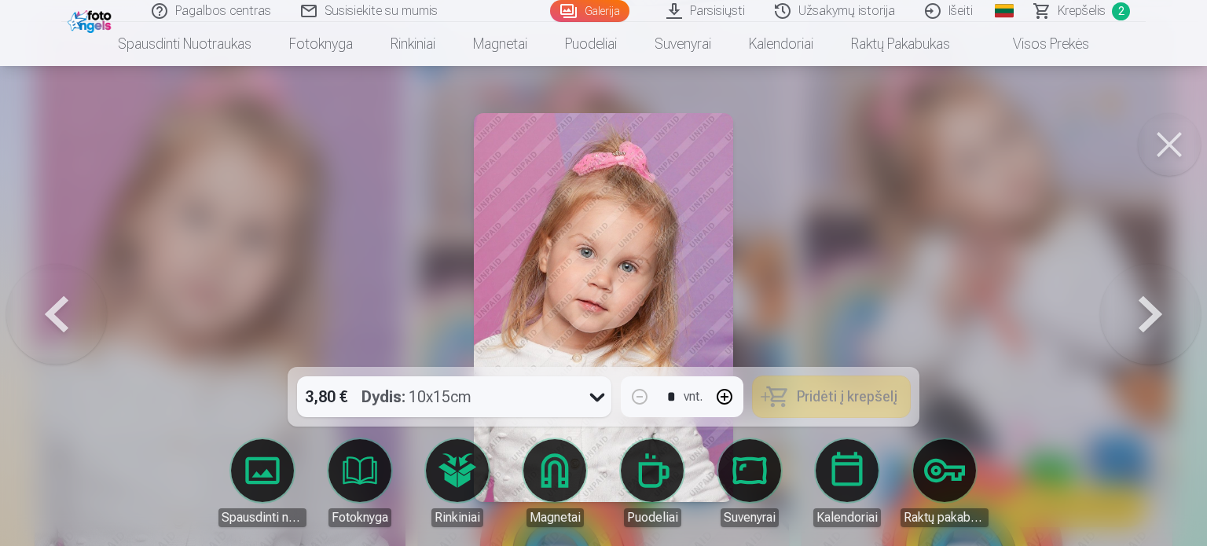
click at [1169, 145] on button at bounding box center [1169, 144] width 63 height 63
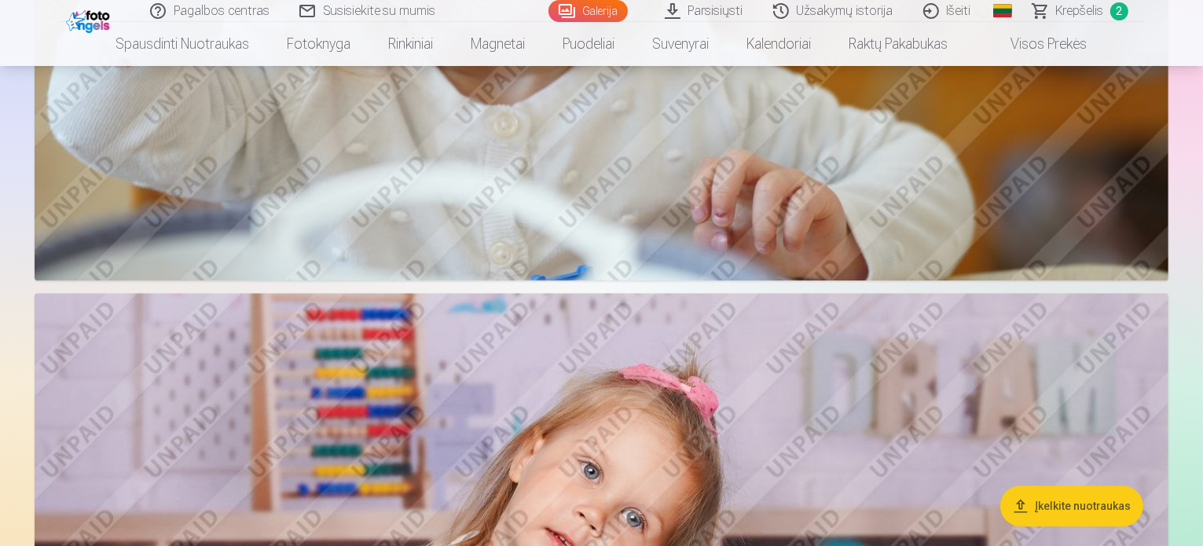
scroll to position [4158, 0]
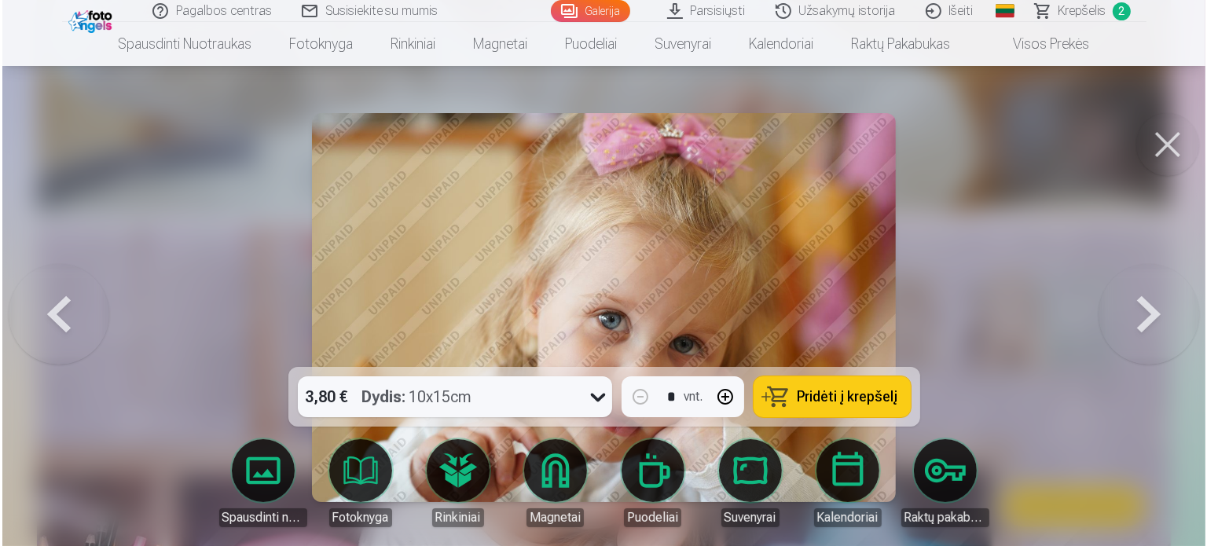
scroll to position [4169, 0]
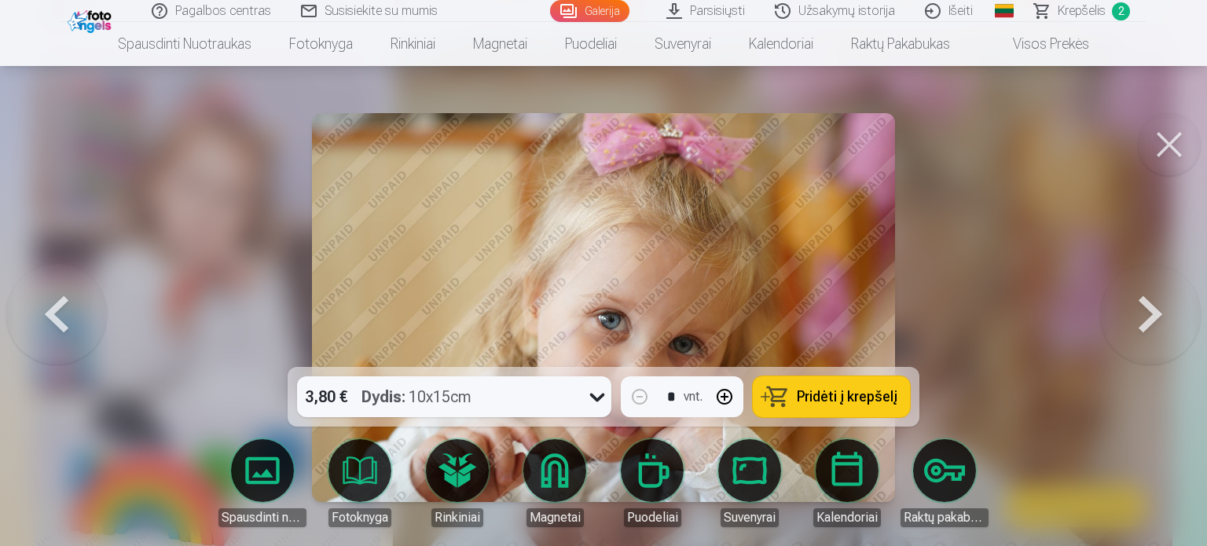
click at [825, 402] on span "Pridėti į krepšelį" at bounding box center [847, 397] width 101 height 14
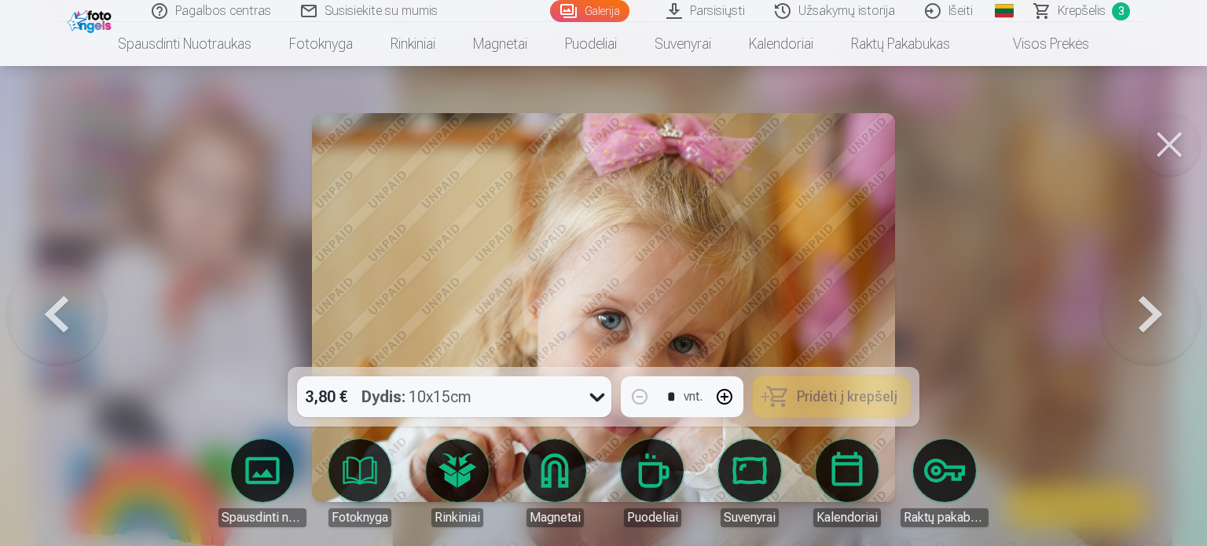
click at [1182, 128] on button at bounding box center [1169, 144] width 63 height 63
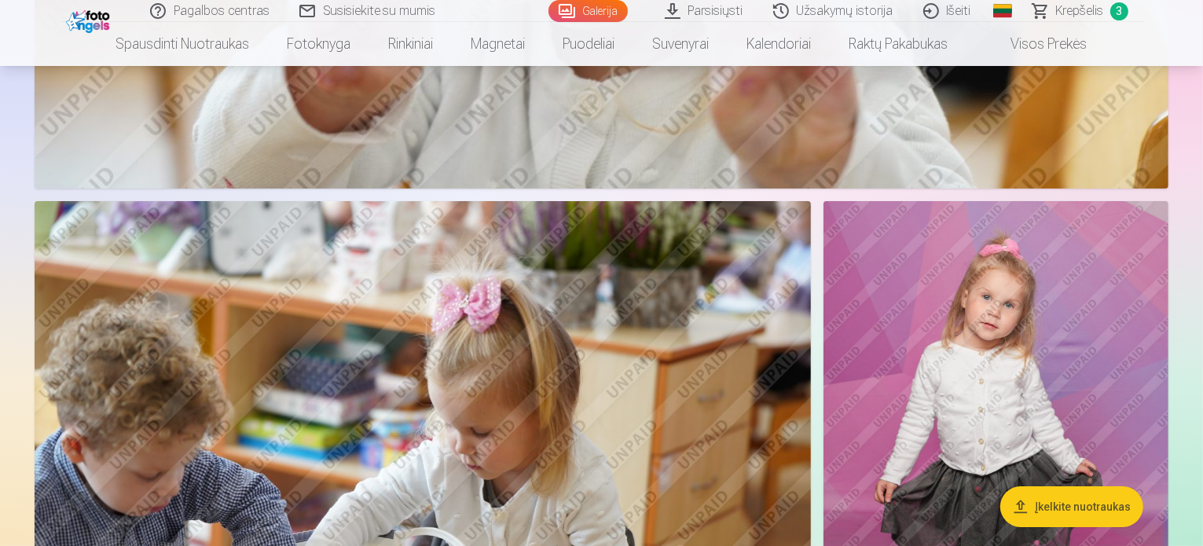
scroll to position [6123, 0]
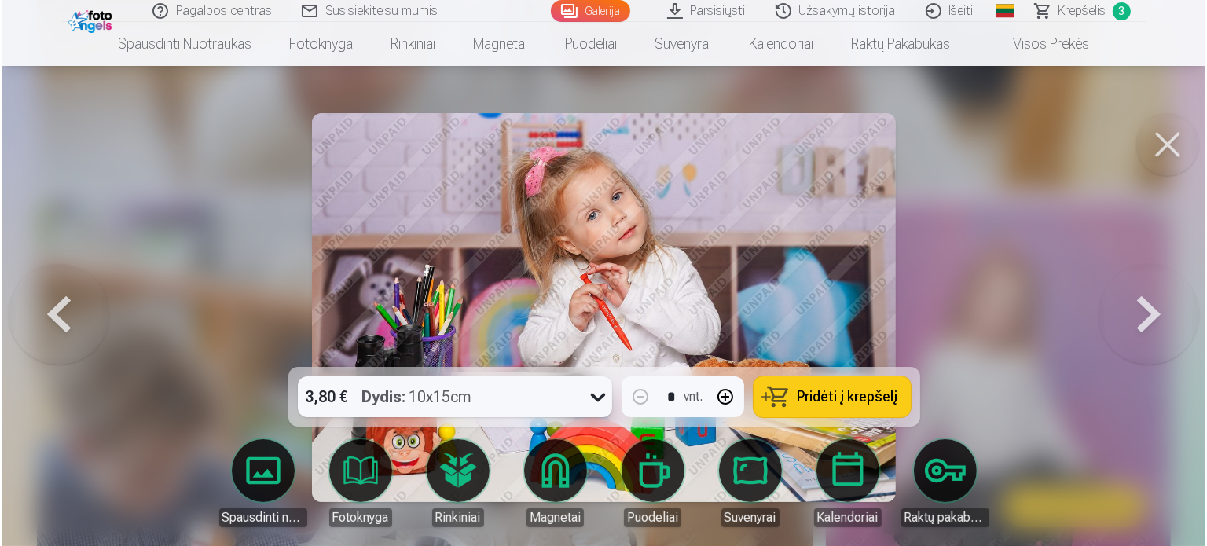
scroll to position [6140, 0]
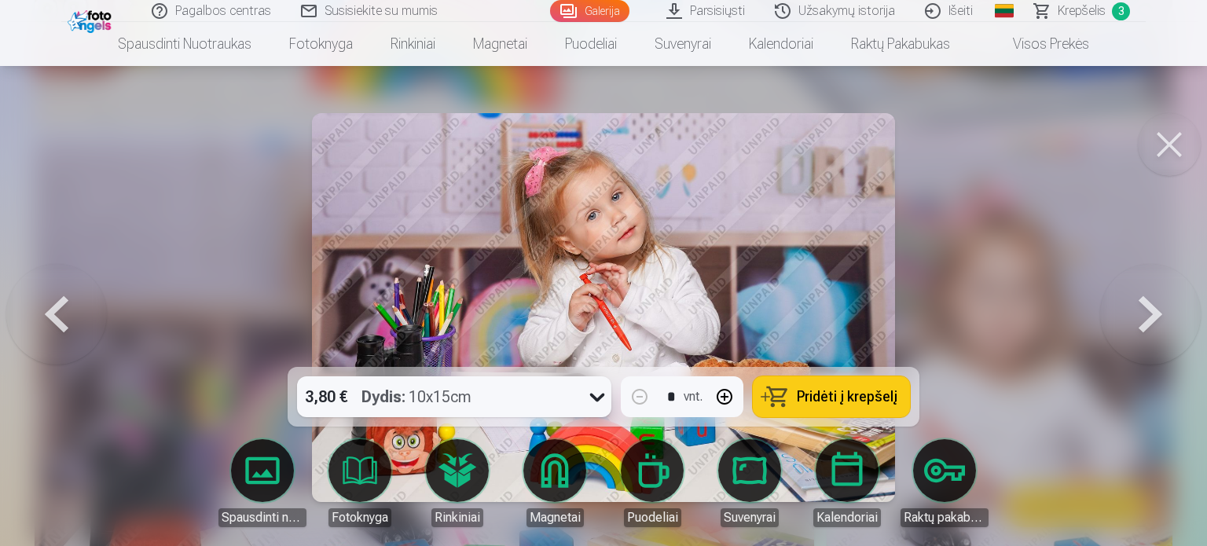
click at [883, 391] on span "Pridėti į krepšelį" at bounding box center [847, 397] width 101 height 14
click at [1166, 134] on button at bounding box center [1169, 144] width 63 height 63
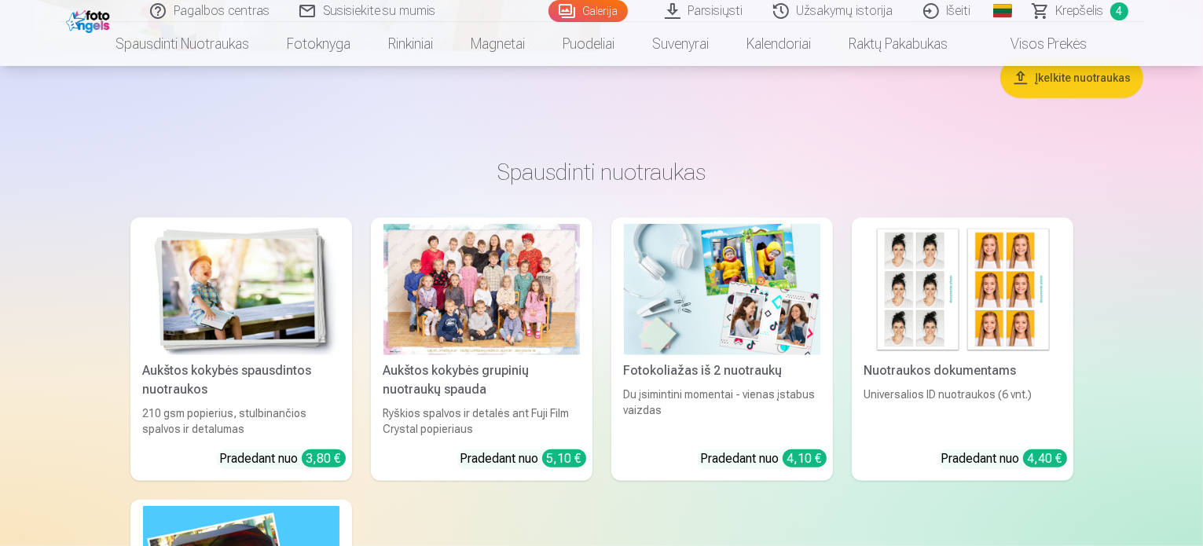
scroll to position [7223, 0]
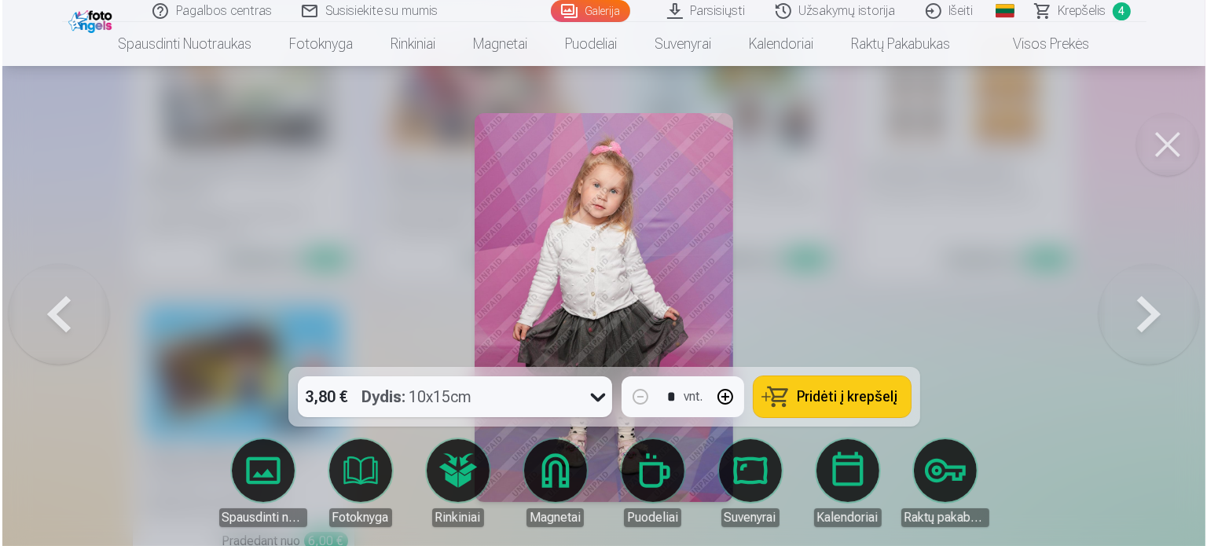
scroll to position [7403, 0]
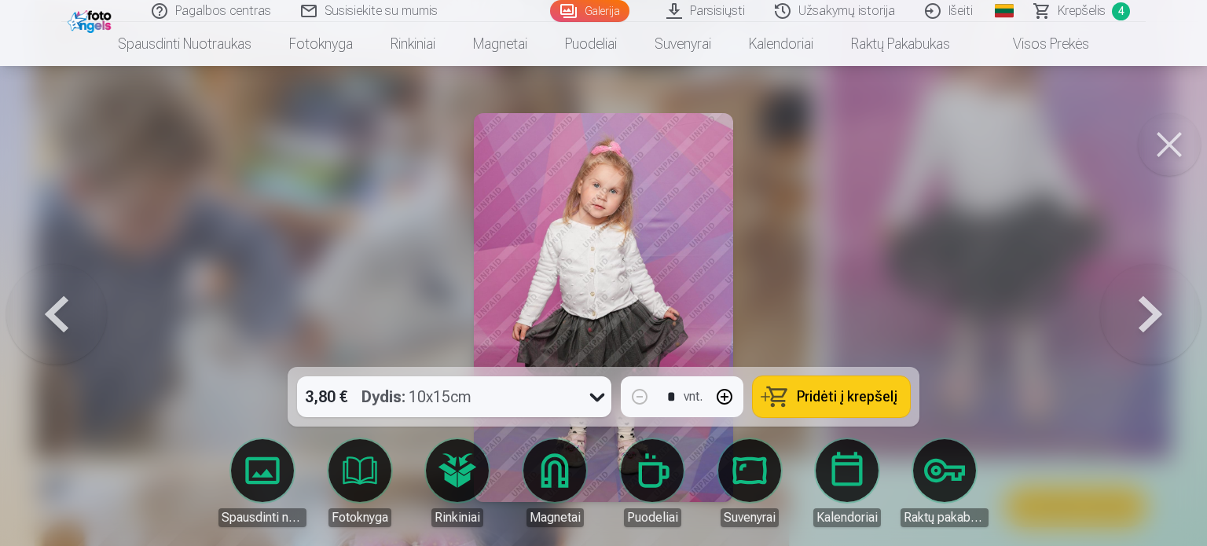
click at [864, 409] on button "Pridėti į krepšelį" at bounding box center [831, 396] width 157 height 41
click at [1066, 13] on span "Krepšelis" at bounding box center [1082, 11] width 48 height 19
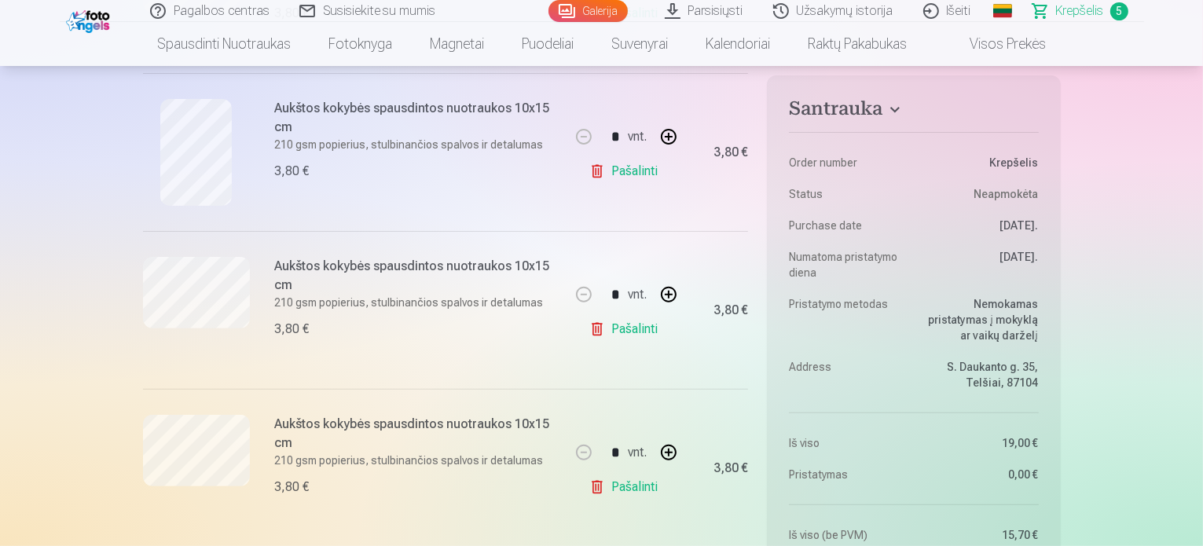
scroll to position [707, 0]
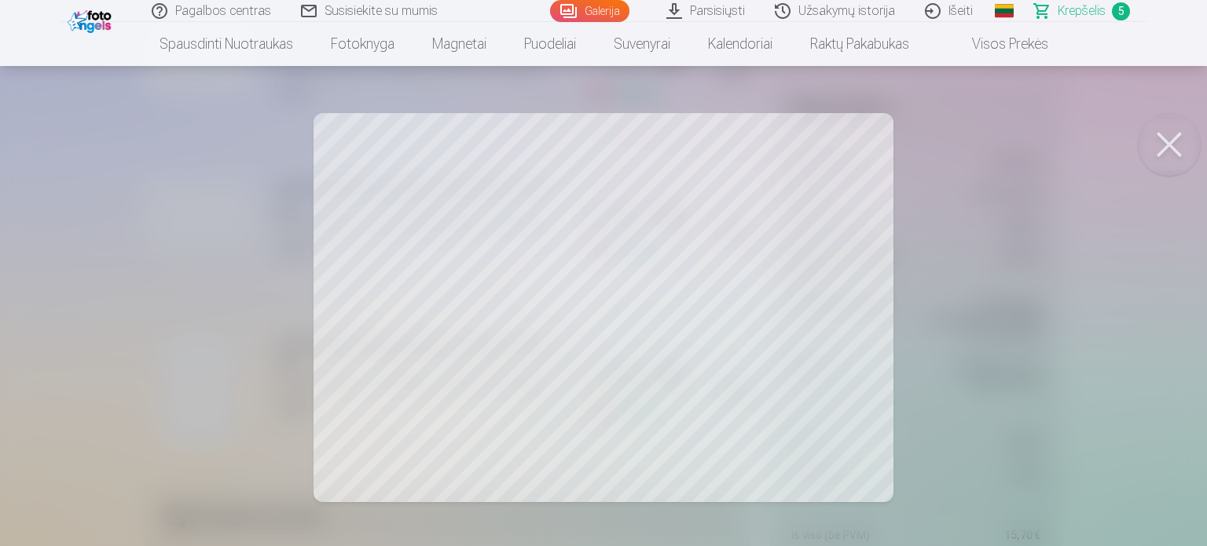
drag, startPoint x: 1178, startPoint y: 149, endPoint x: 1155, endPoint y: 161, distance: 26.4
click at [1177, 149] on button at bounding box center [1169, 144] width 63 height 63
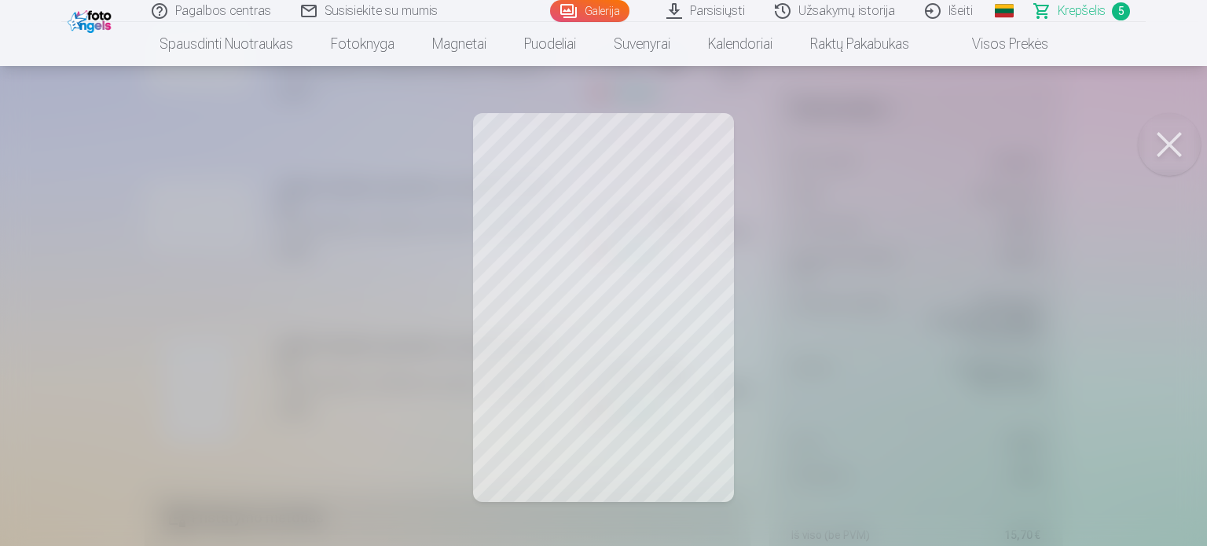
click at [1169, 128] on button at bounding box center [1169, 144] width 63 height 63
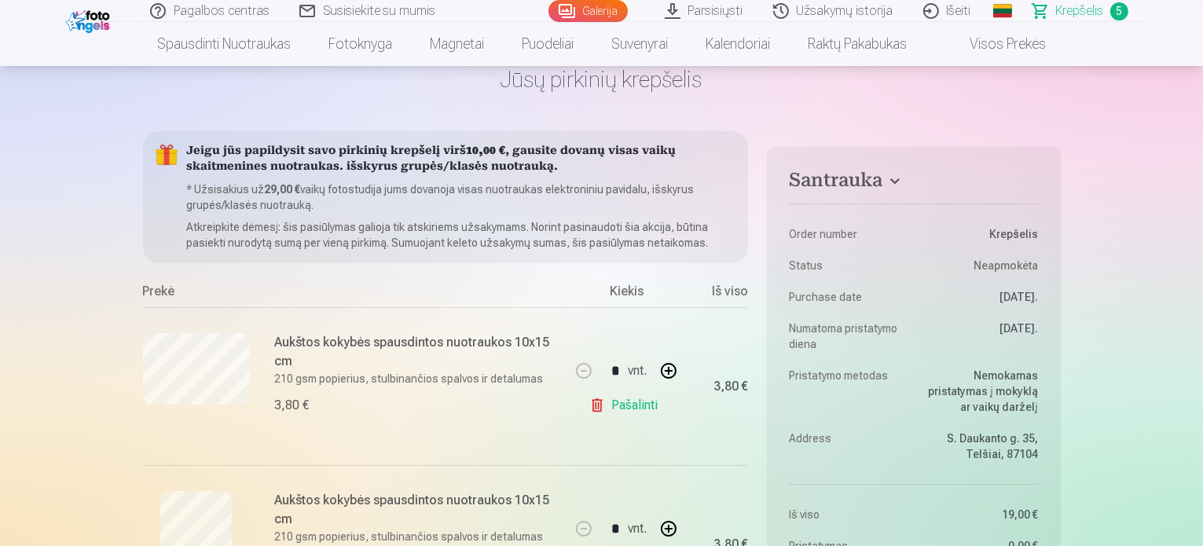
scroll to position [79, 0]
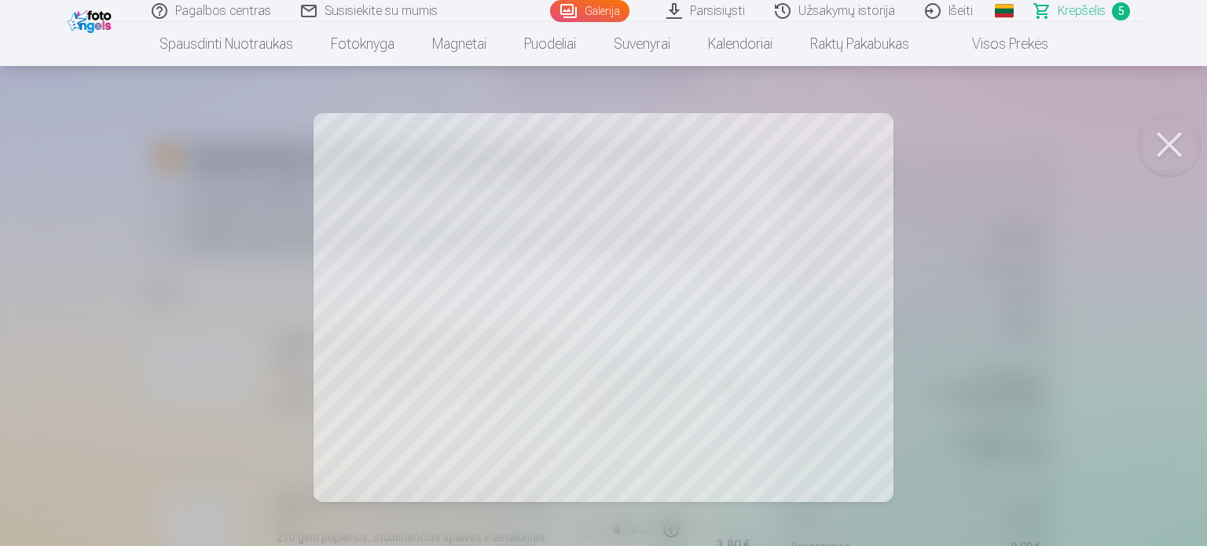
click at [1166, 141] on button at bounding box center [1169, 144] width 63 height 63
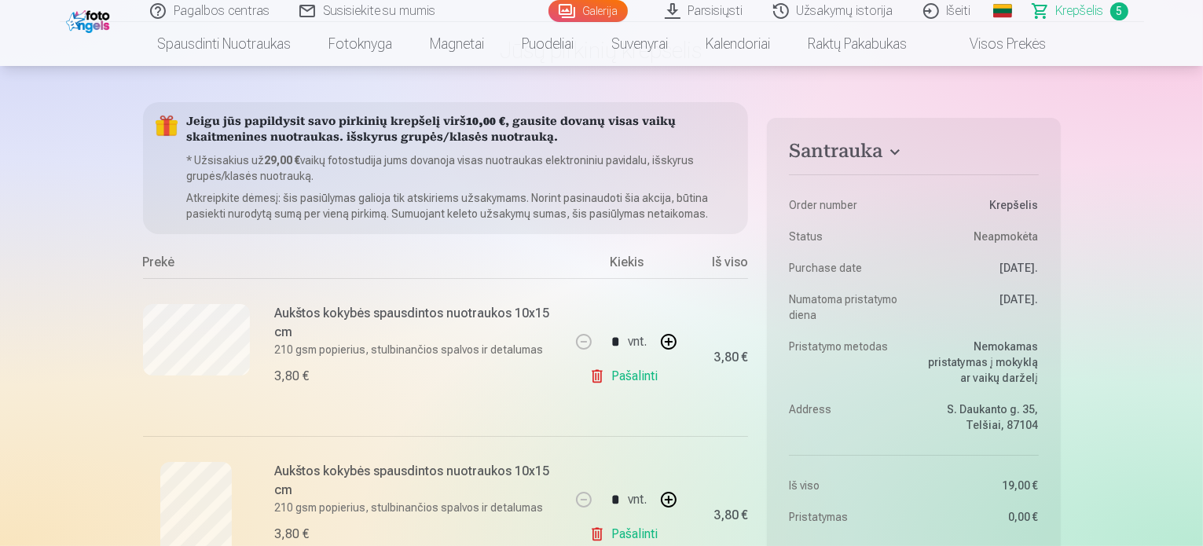
scroll to position [0, 0]
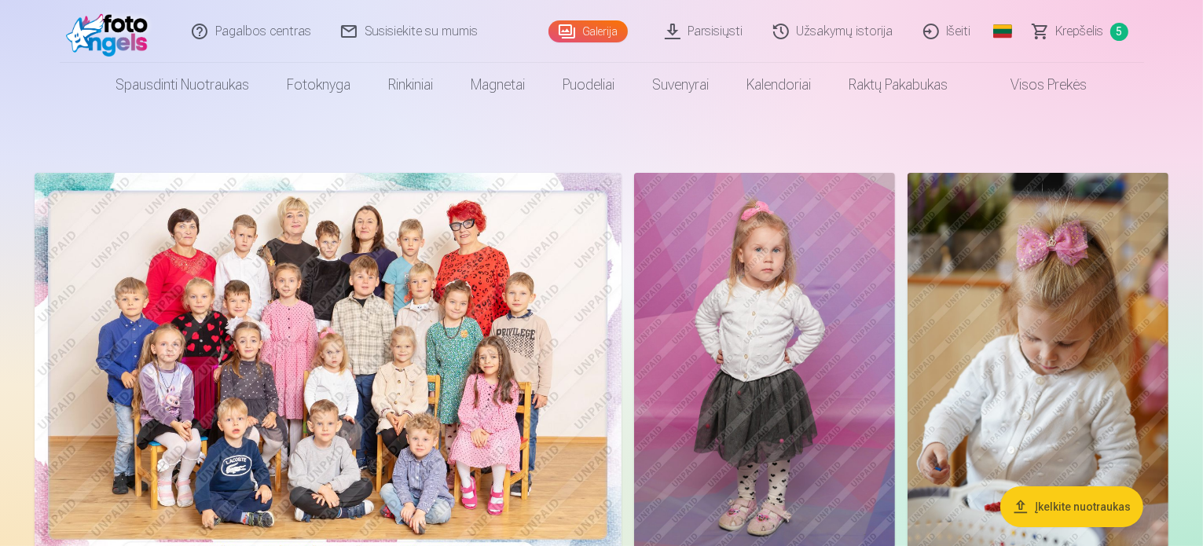
click at [962, 33] on link "Išeiti" at bounding box center [948, 31] width 78 height 63
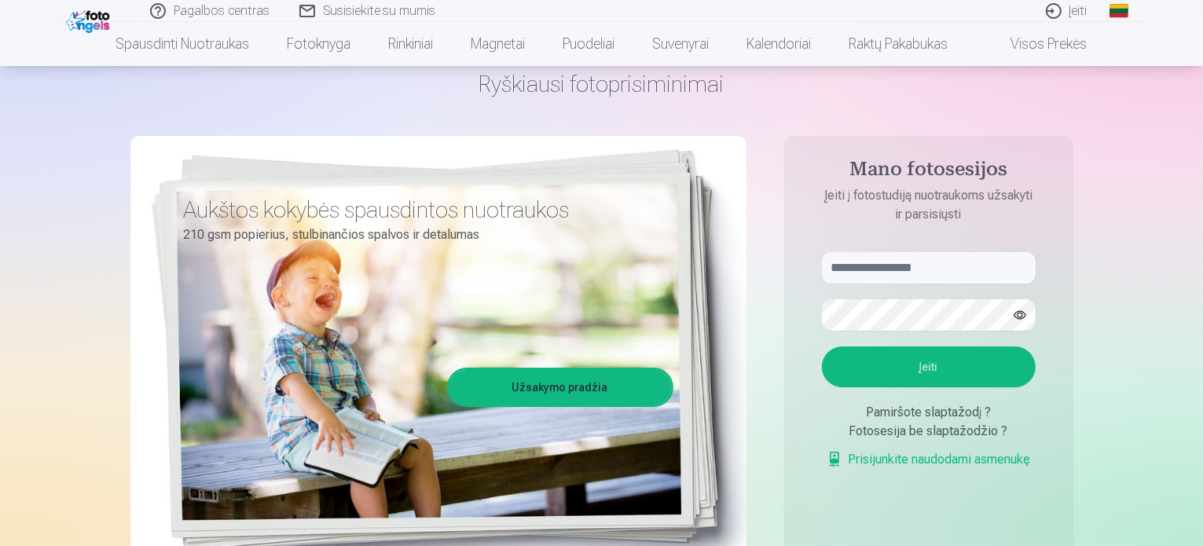
scroll to position [79, 0]
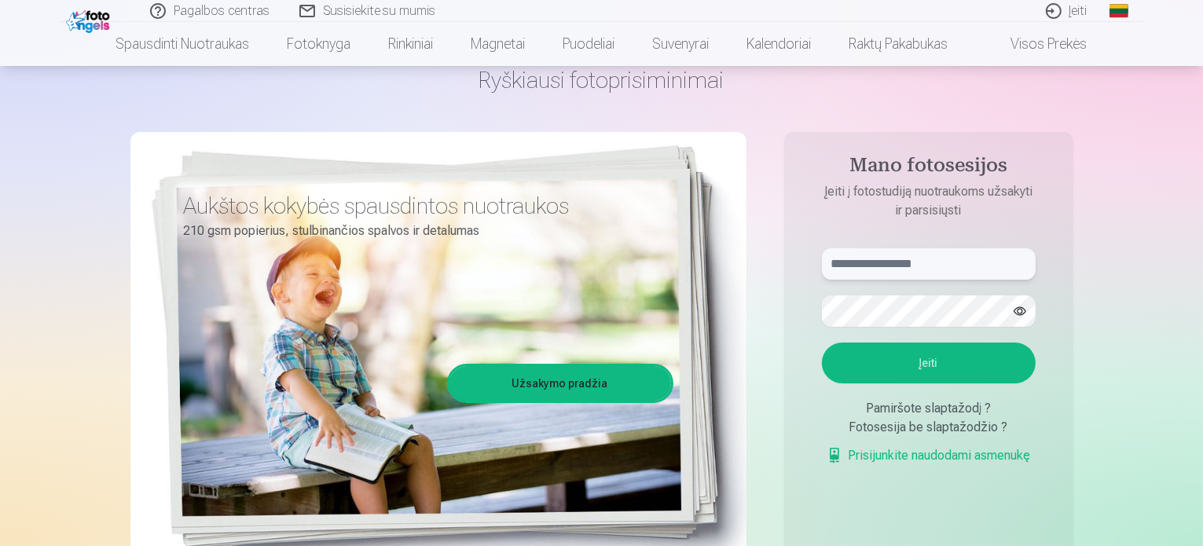
click at [849, 260] on input "text" at bounding box center [929, 263] width 214 height 31
paste input "**********"
type input "**********"
click at [931, 361] on button "Įeiti" at bounding box center [929, 363] width 214 height 41
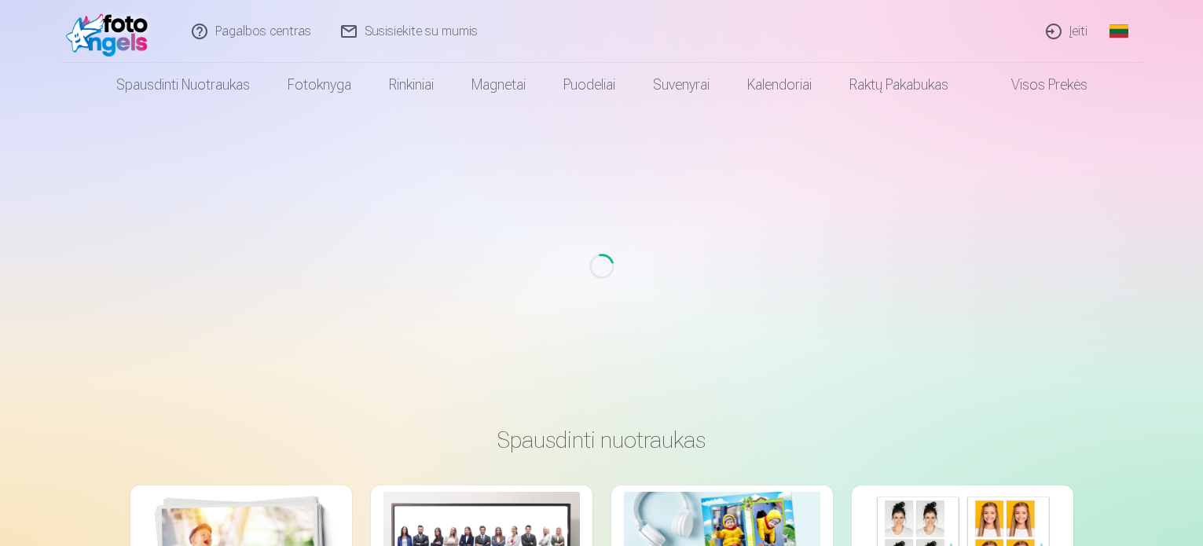
scroll to position [79, 0]
